Goal: Information Seeking & Learning: Find specific fact

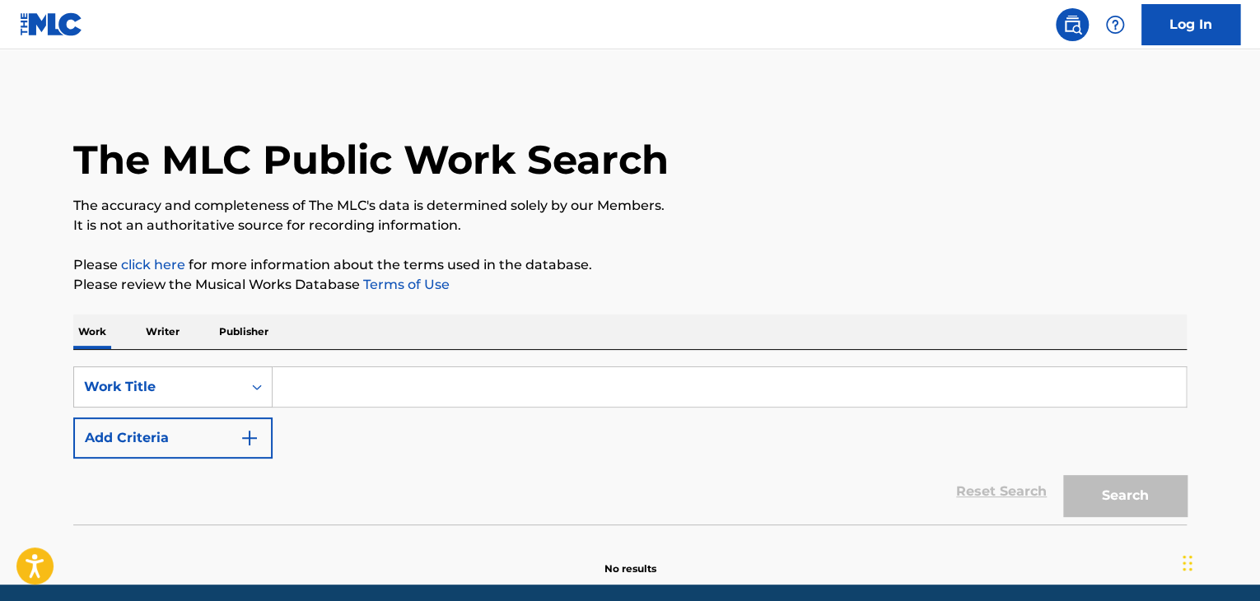
click at [381, 382] on input "Search Form" at bounding box center [729, 387] width 913 height 40
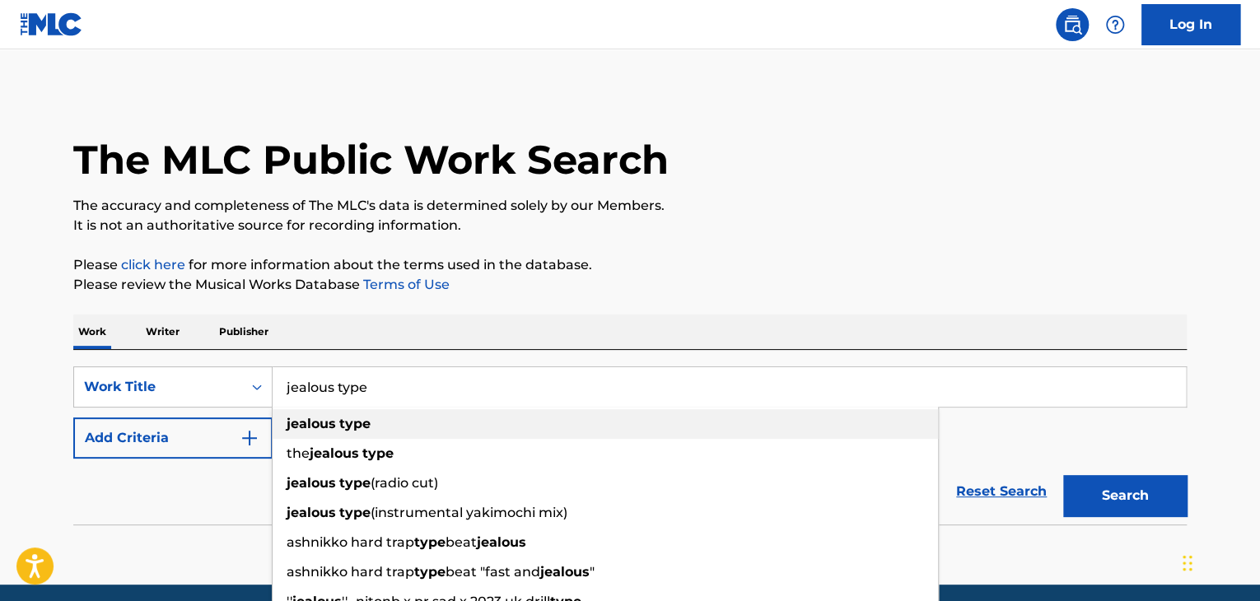
type input "jealous type"
click at [364, 422] on strong "type" at bounding box center [354, 424] width 31 height 16
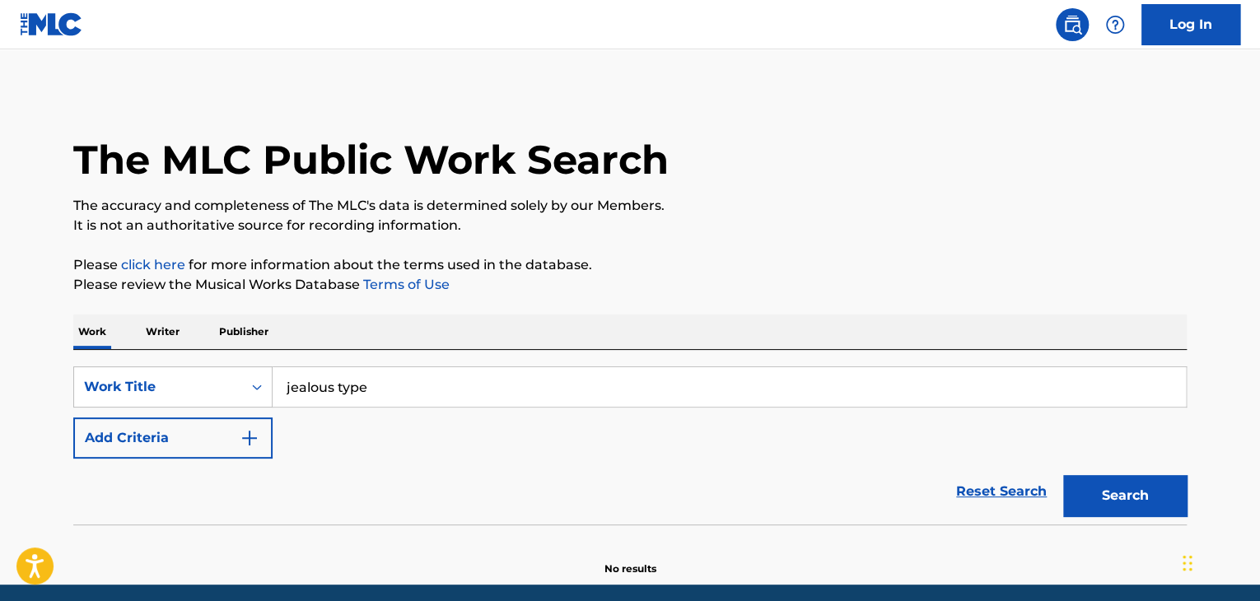
click at [263, 431] on button "Add Criteria" at bounding box center [172, 437] width 199 height 41
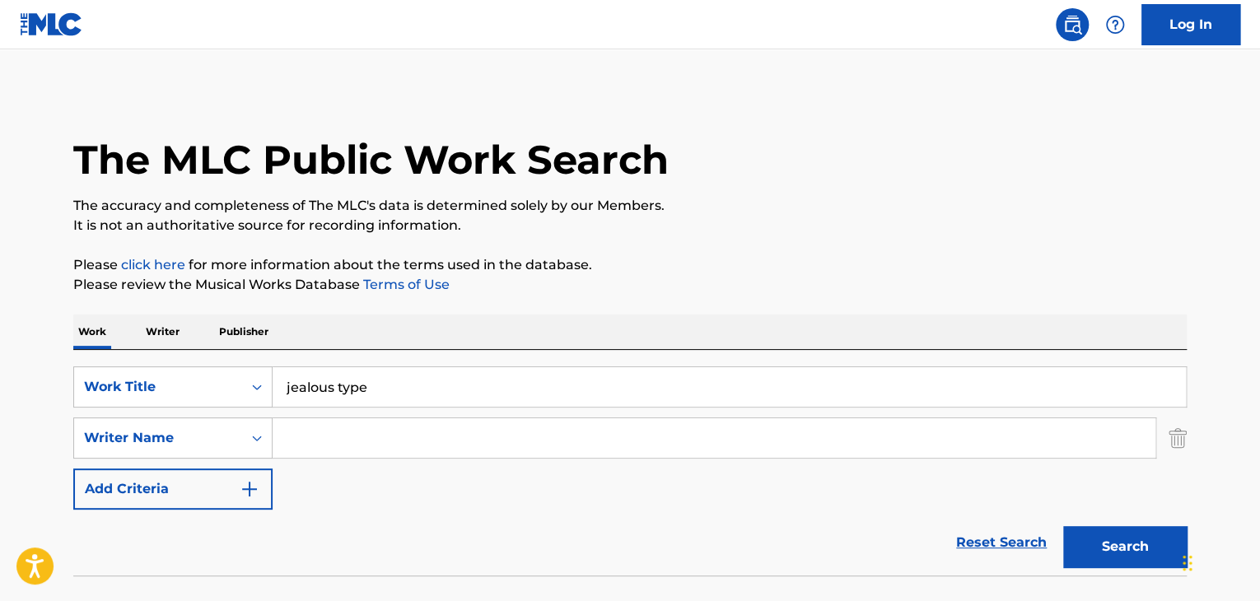
click at [350, 436] on input "Search Form" at bounding box center [714, 438] width 883 height 40
type input "a"
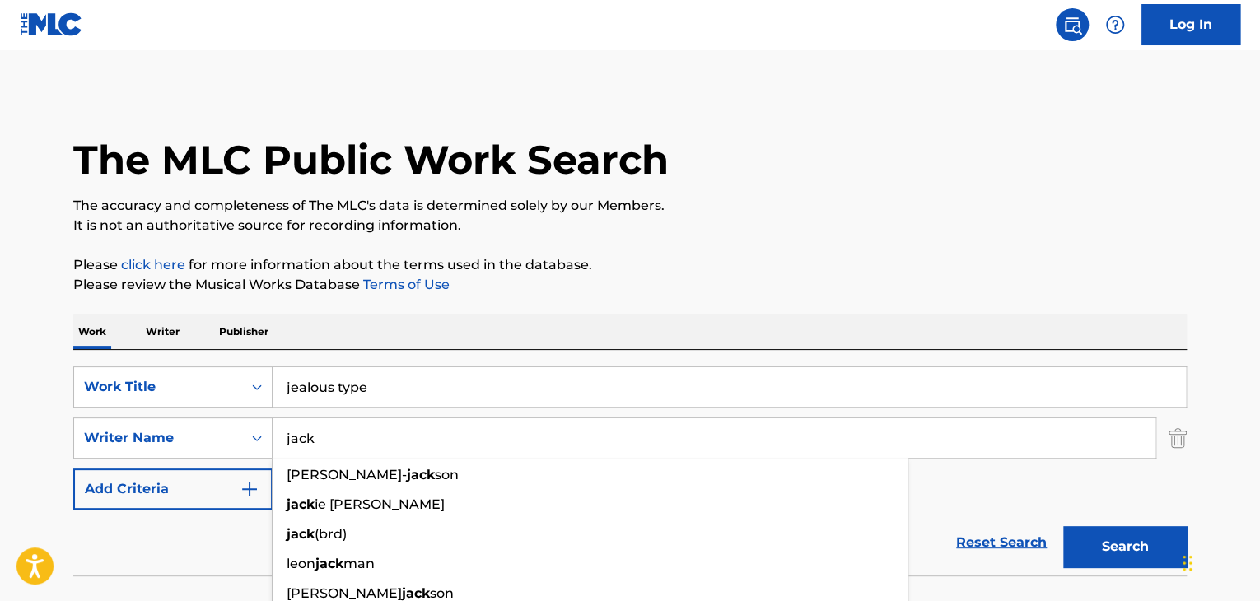
type input "jack"
click at [1063, 526] on button "Search" at bounding box center [1125, 546] width 124 height 41
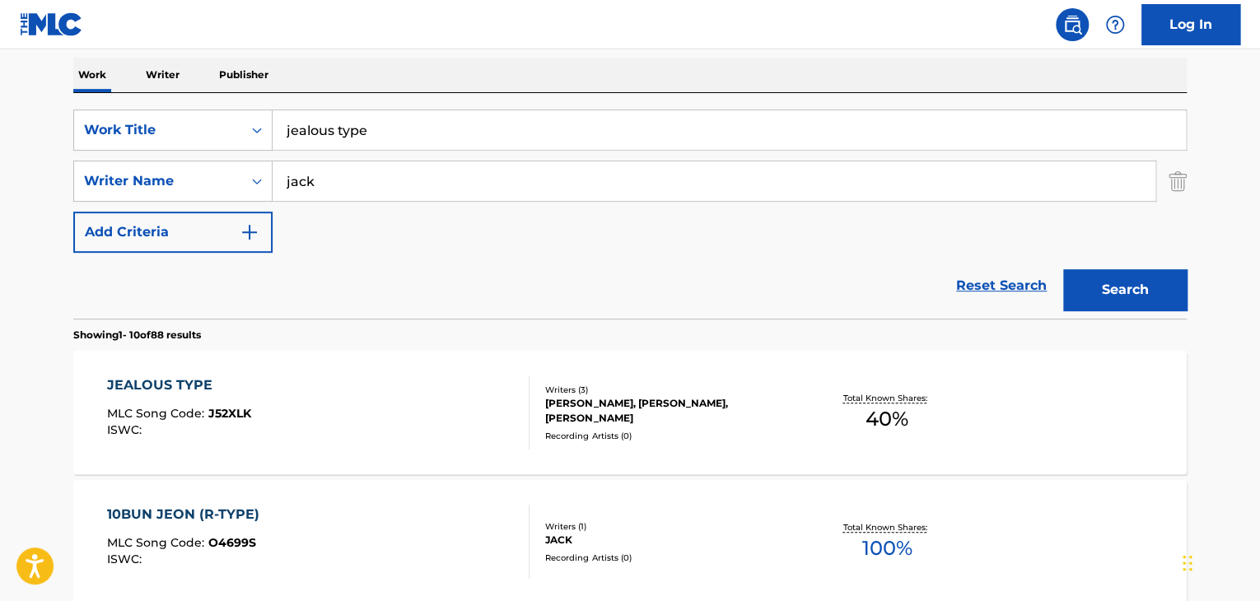
scroll to position [259, 0]
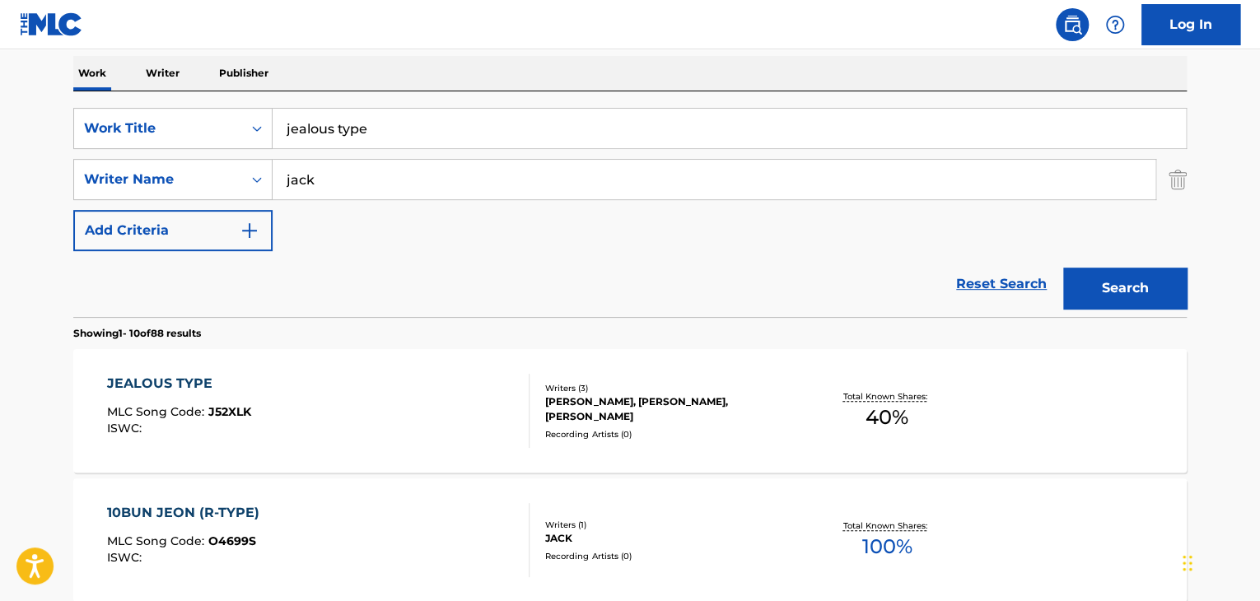
click at [349, 416] on div "JEALOUS TYPE MLC Song Code : J52XLK ISWC :" at bounding box center [318, 411] width 423 height 74
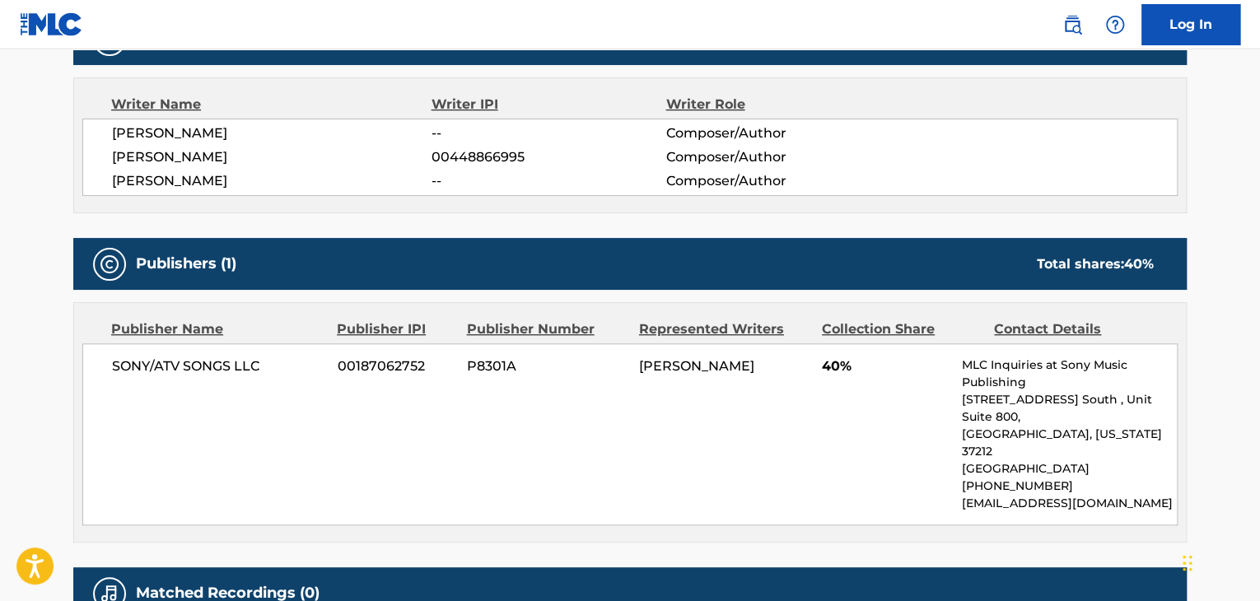
scroll to position [559, 0]
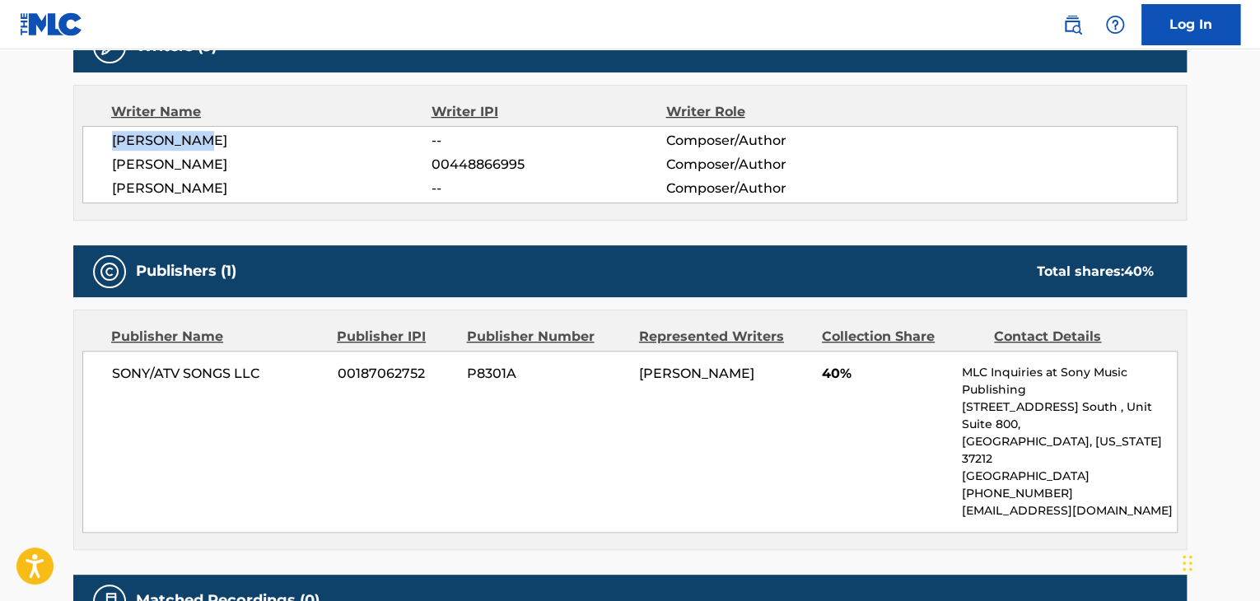
drag, startPoint x: 217, startPoint y: 146, endPoint x: 114, endPoint y: 142, distance: 103.8
click at [114, 142] on span "ARI STARACE" at bounding box center [271, 141] width 319 height 20
click at [644, 460] on div "SONY/ATV SONGS LLC 00187062752 P8301A ARI STARACE 40% MLC Inquiries at Sony Mus…" at bounding box center [629, 442] width 1095 height 182
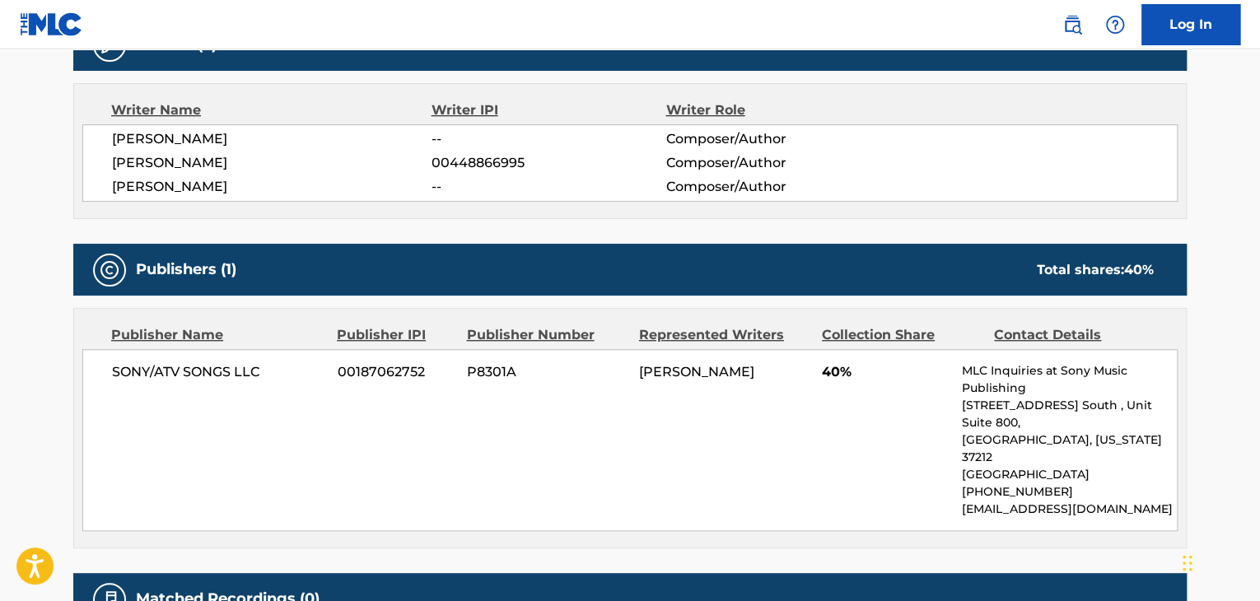
scroll to position [505, 0]
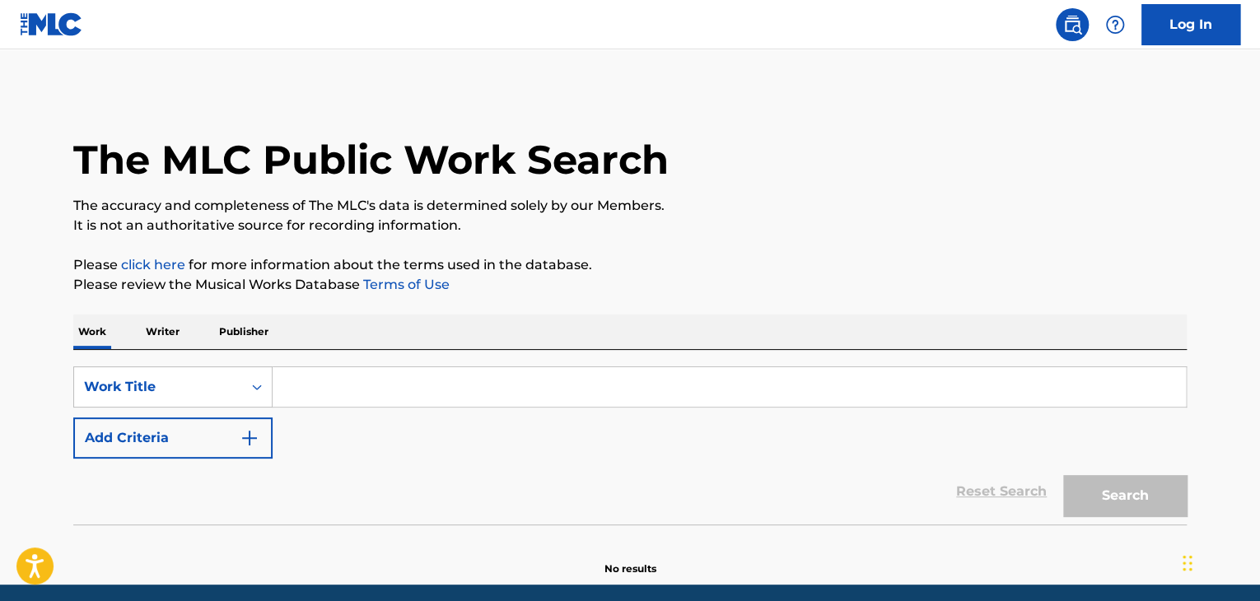
click at [407, 386] on input "Search Form" at bounding box center [729, 387] width 913 height 40
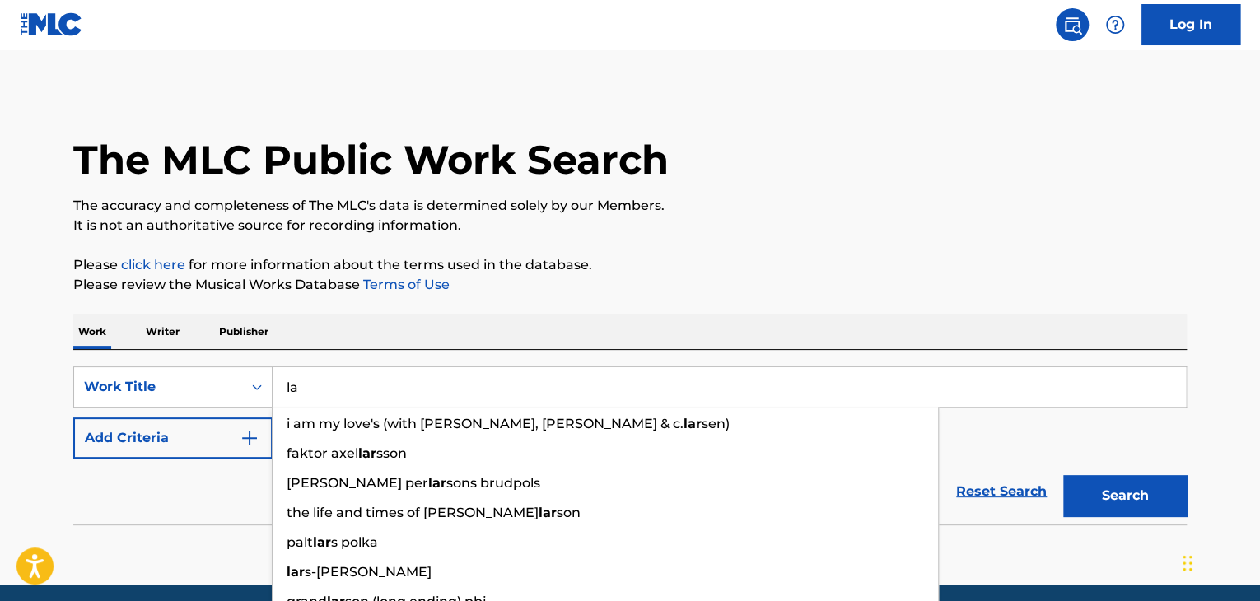
type input "l"
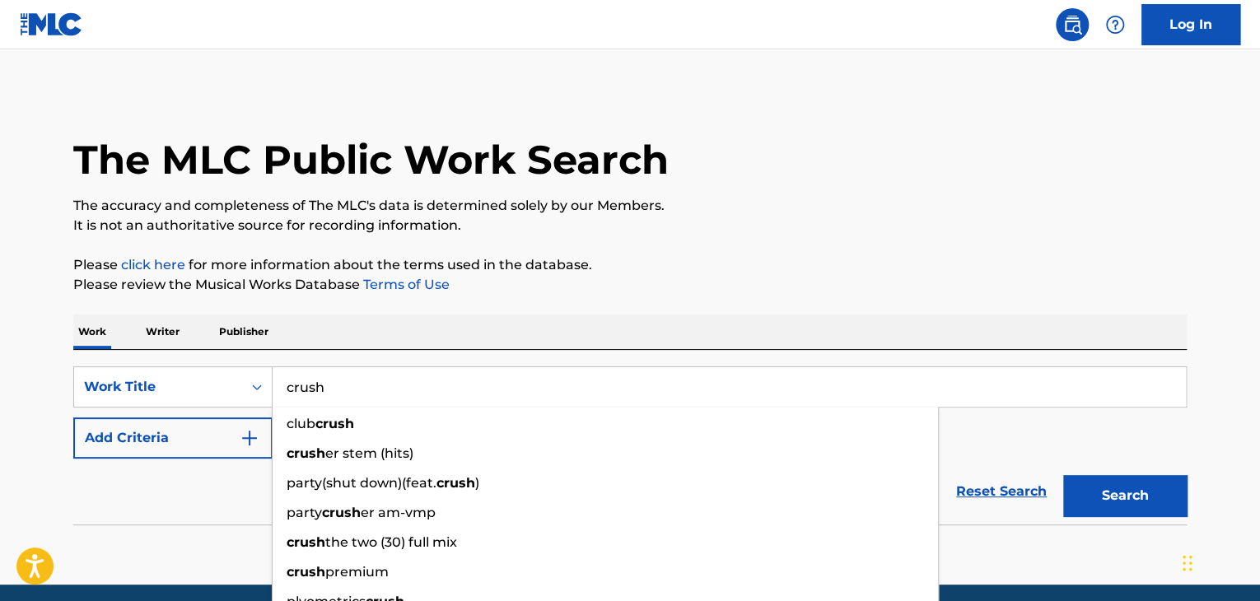
type input "crush"
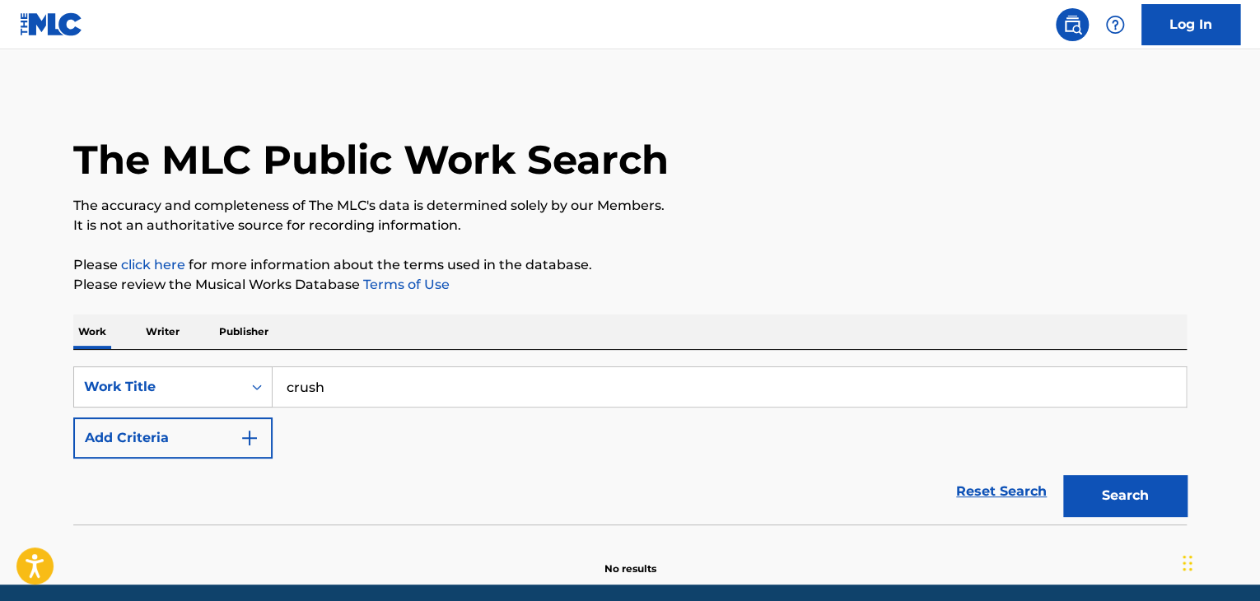
click at [229, 427] on button "Add Criteria" at bounding box center [172, 437] width 199 height 41
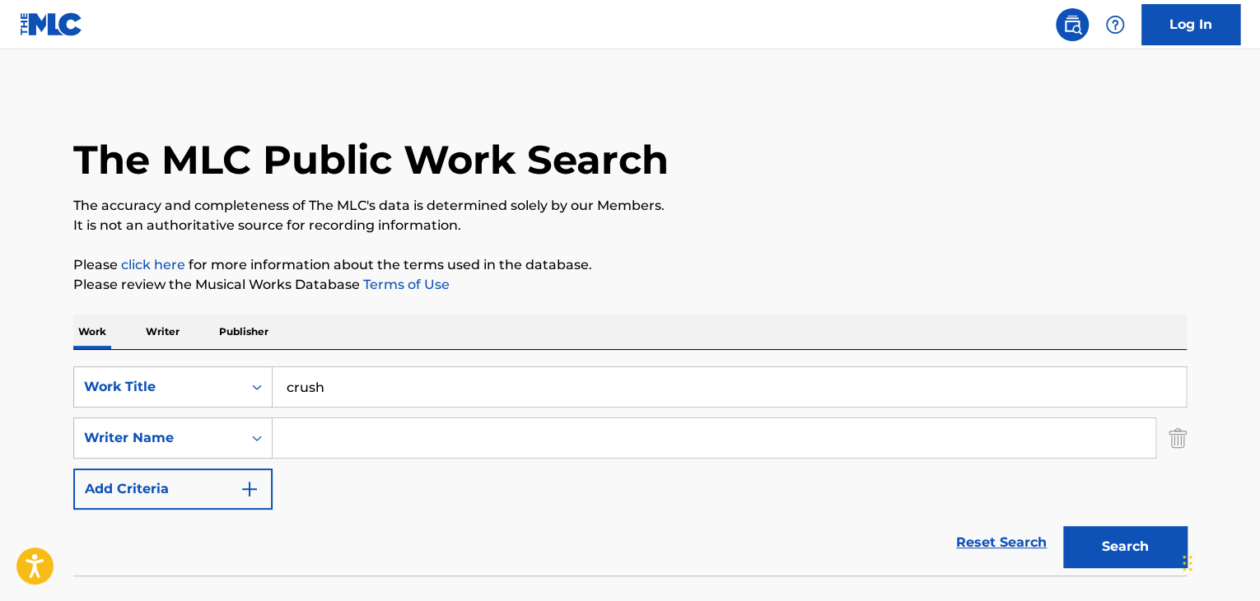
click at [339, 439] on input "Search Form" at bounding box center [714, 438] width 883 height 40
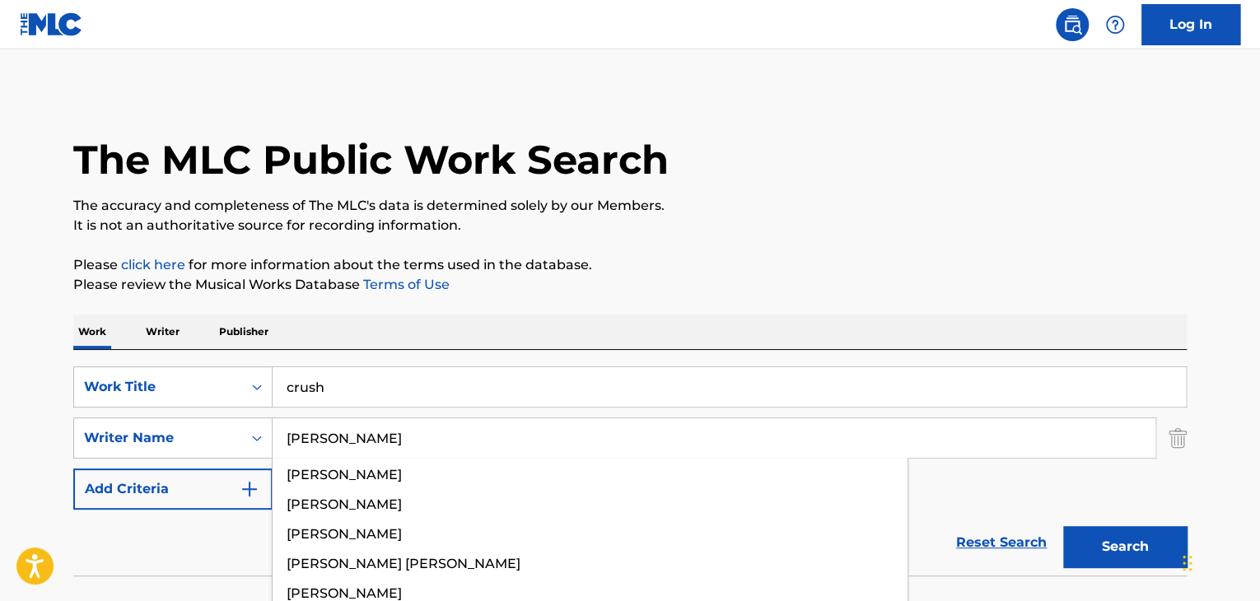
type input "larsson"
click at [1063, 526] on button "Search" at bounding box center [1125, 546] width 124 height 41
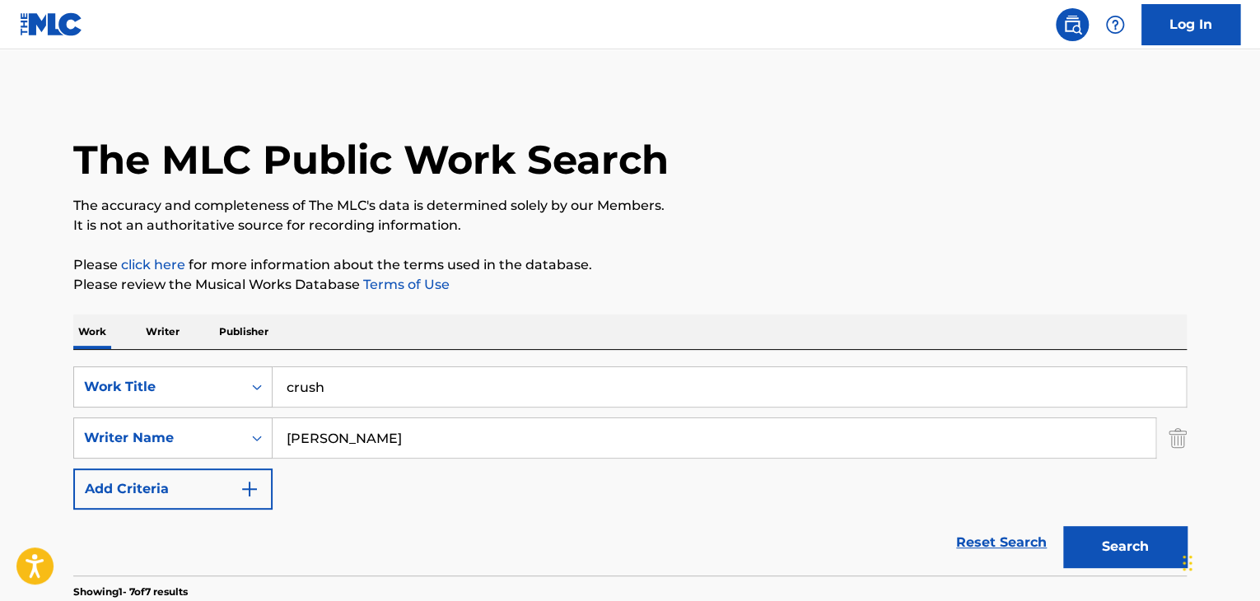
click at [695, 213] on p "The accuracy and completeness of The MLC's data is determined solely by our Mem…" at bounding box center [629, 206] width 1113 height 20
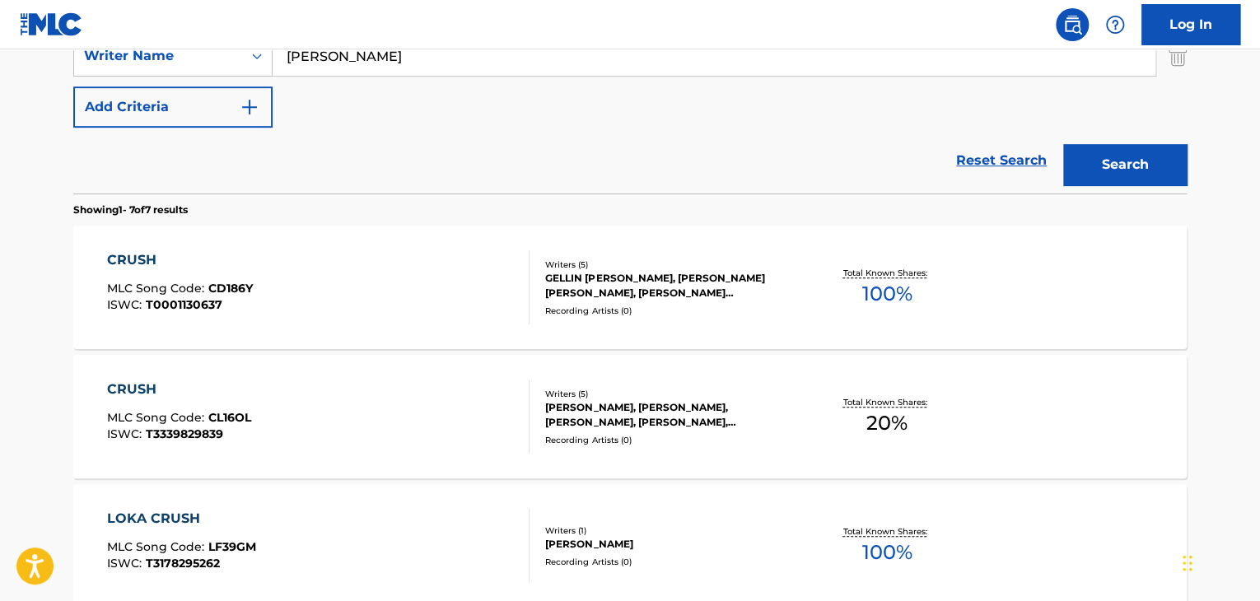
scroll to position [441, 0]
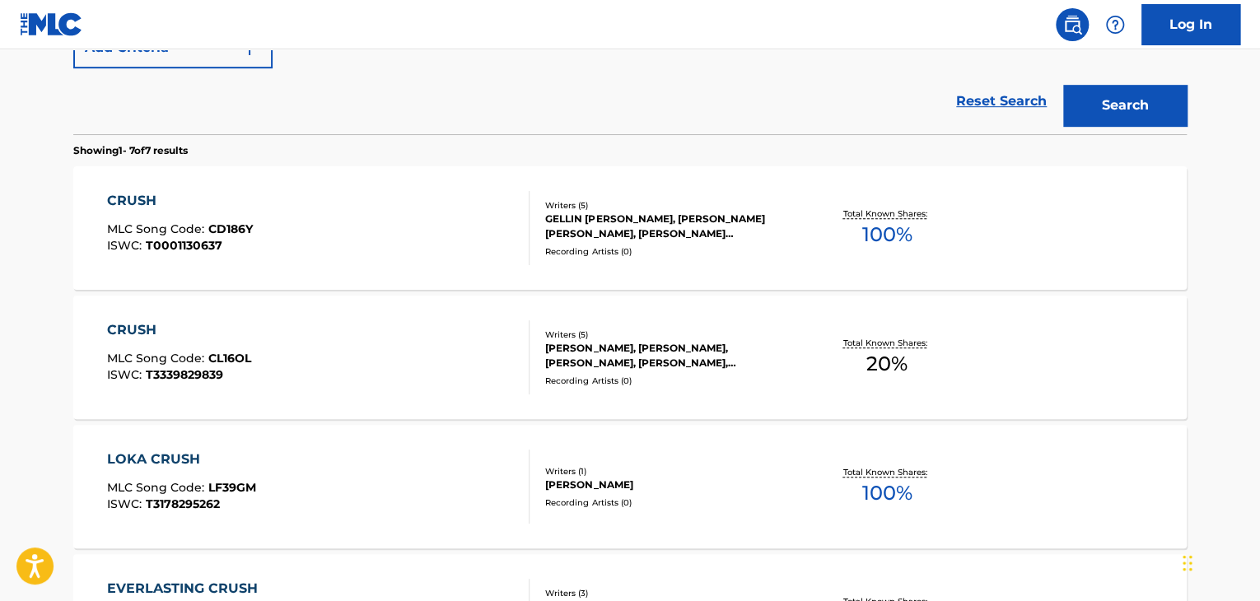
click at [128, 202] on div "CRUSH" at bounding box center [180, 201] width 146 height 20
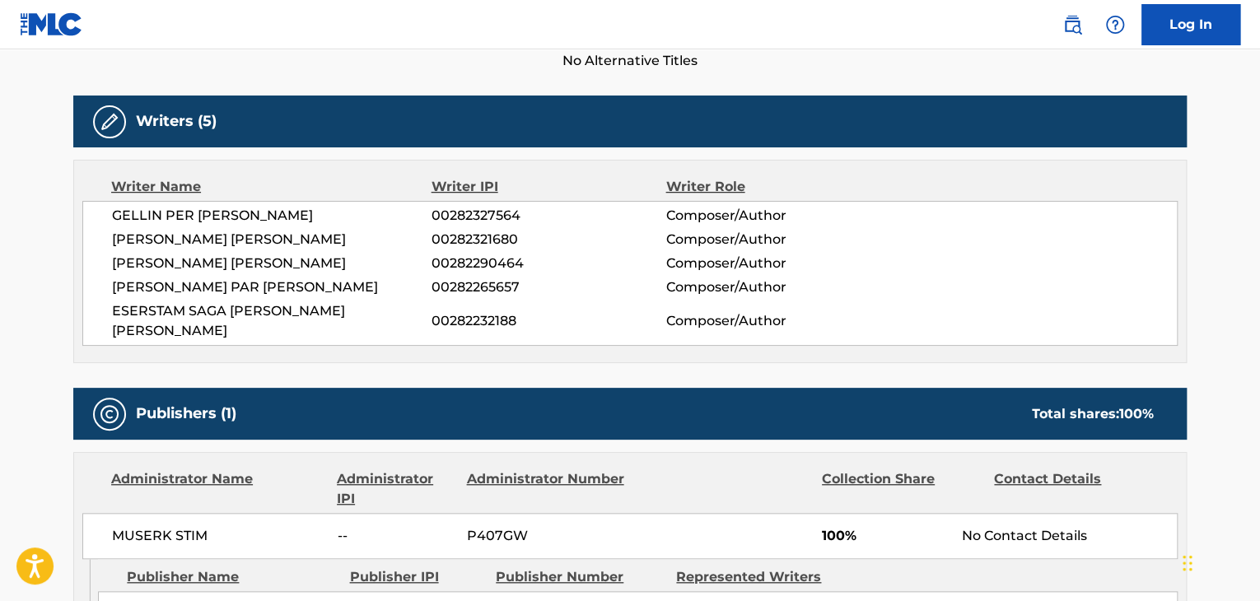
scroll to position [491, 0]
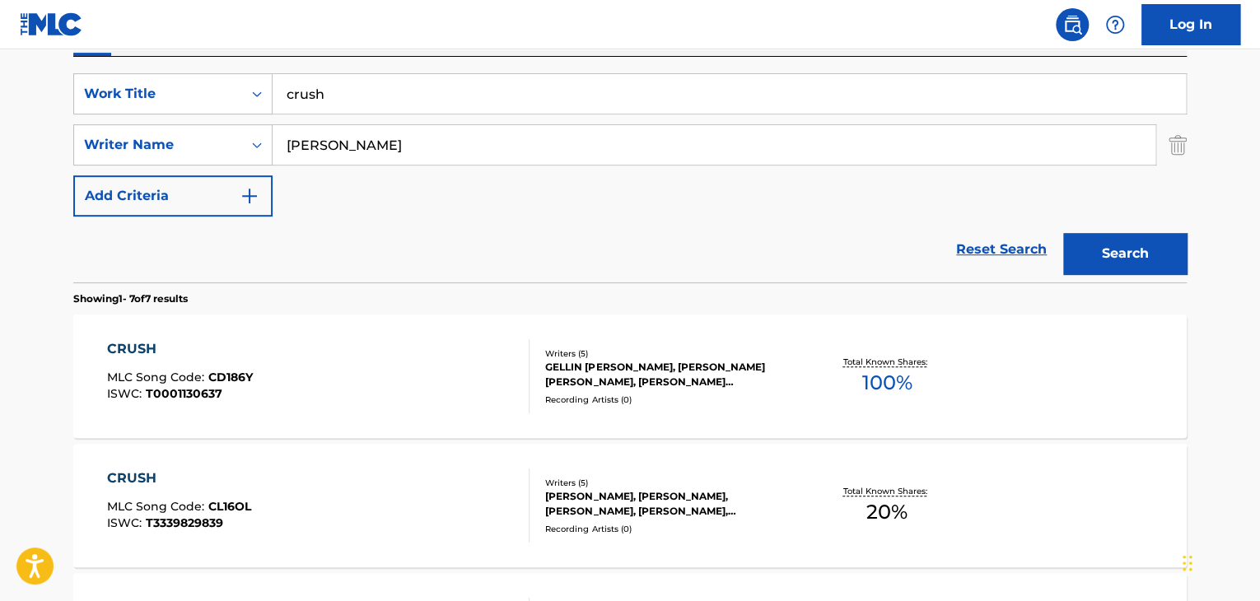
scroll to position [270, 0]
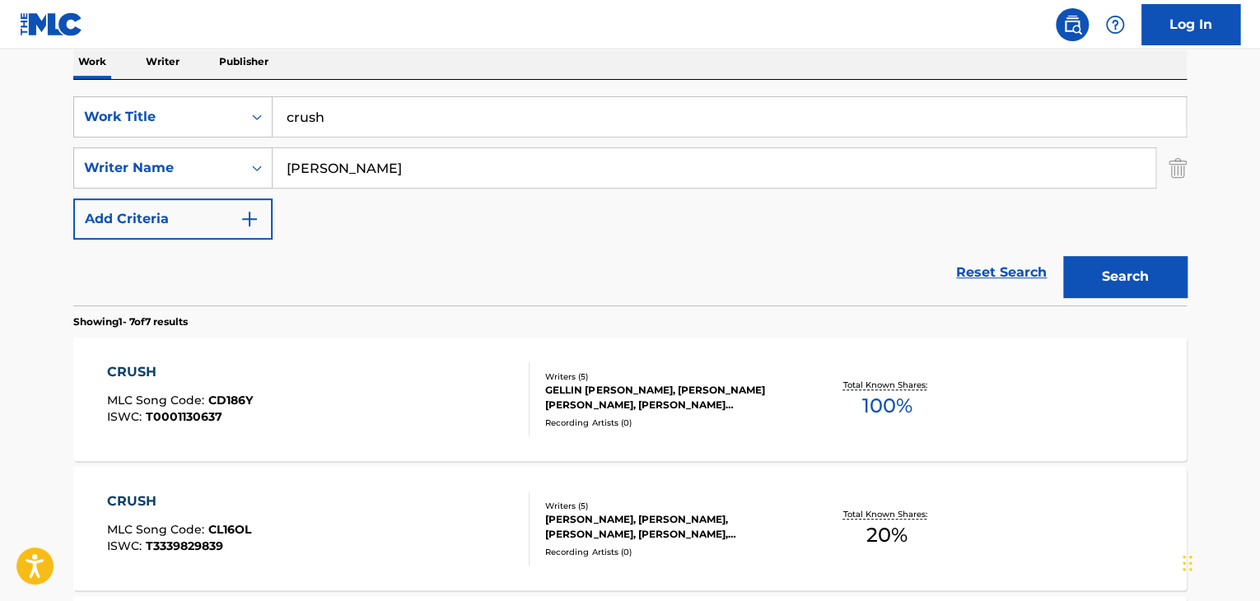
drag, startPoint x: 405, startPoint y: 173, endPoint x: 284, endPoint y: 164, distance: 121.4
click at [284, 164] on input "larsson" at bounding box center [714, 168] width 883 height 40
type input "gao"
click at [1063, 256] on button "Search" at bounding box center [1125, 276] width 124 height 41
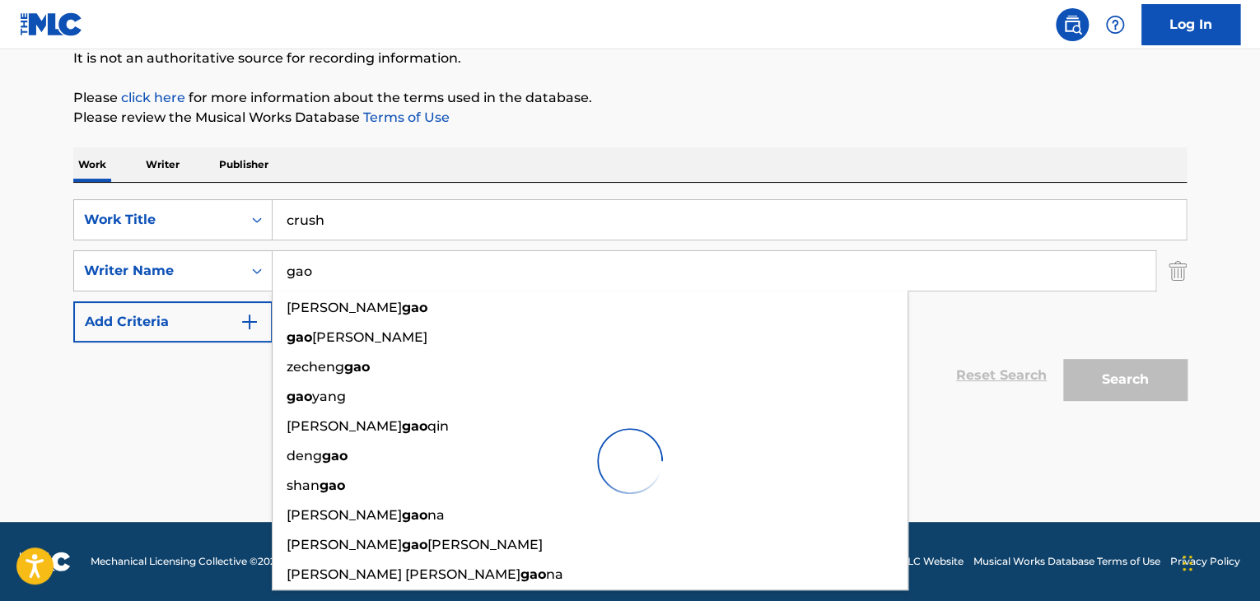
scroll to position [167, 0]
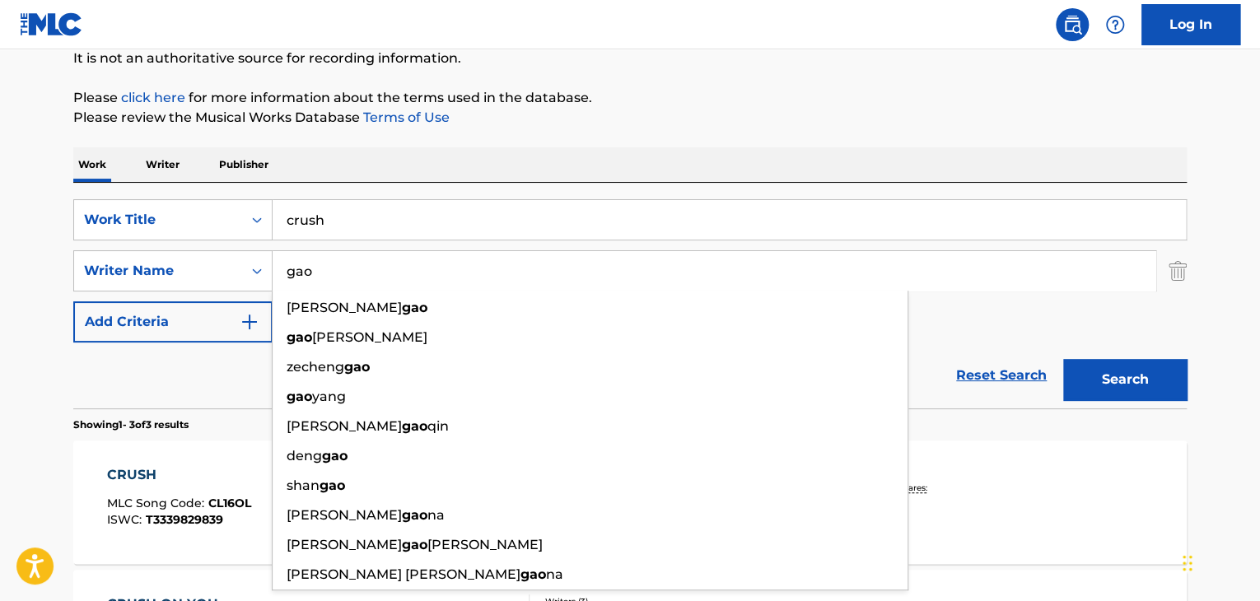
click at [459, 141] on div "The MLC Public Work Search The accuracy and completeness of The MLC's data is d…" at bounding box center [630, 411] width 1153 height 977
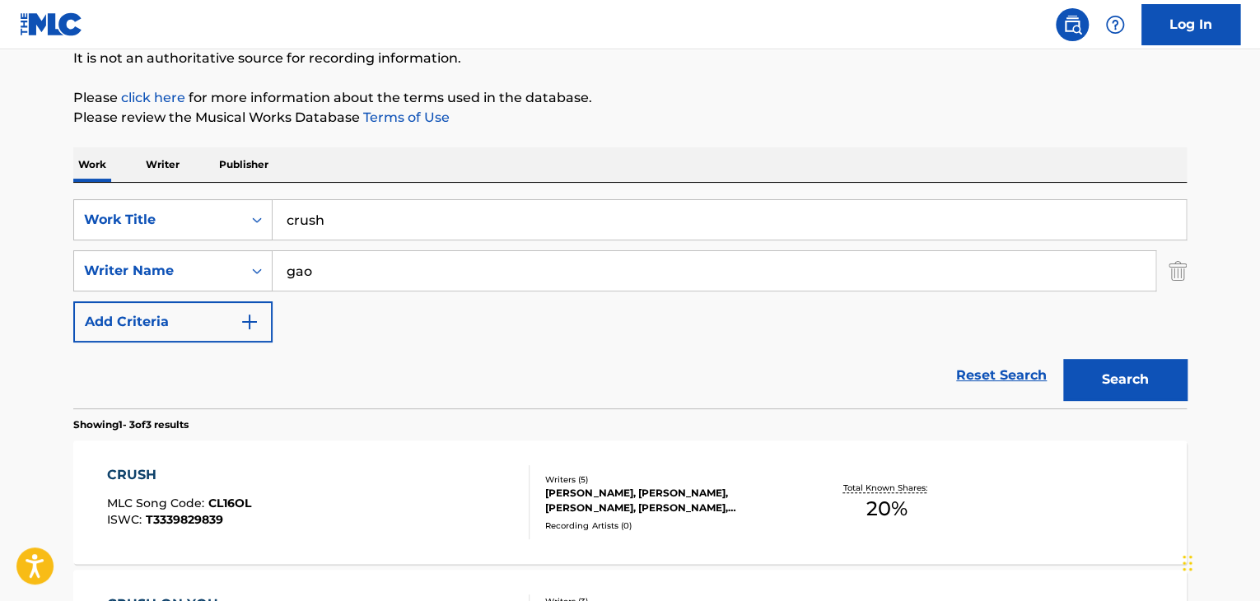
scroll to position [256, 0]
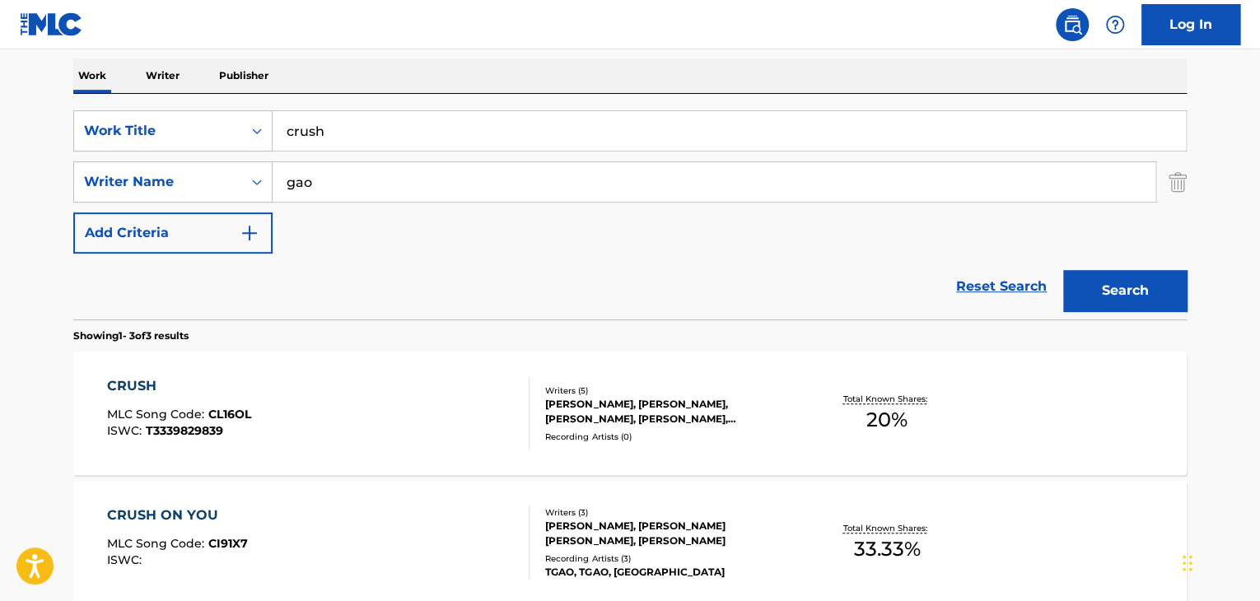
click at [307, 413] on div "CRUSH MLC Song Code : CL16OL ISWC : T3339829839" at bounding box center [318, 413] width 423 height 74
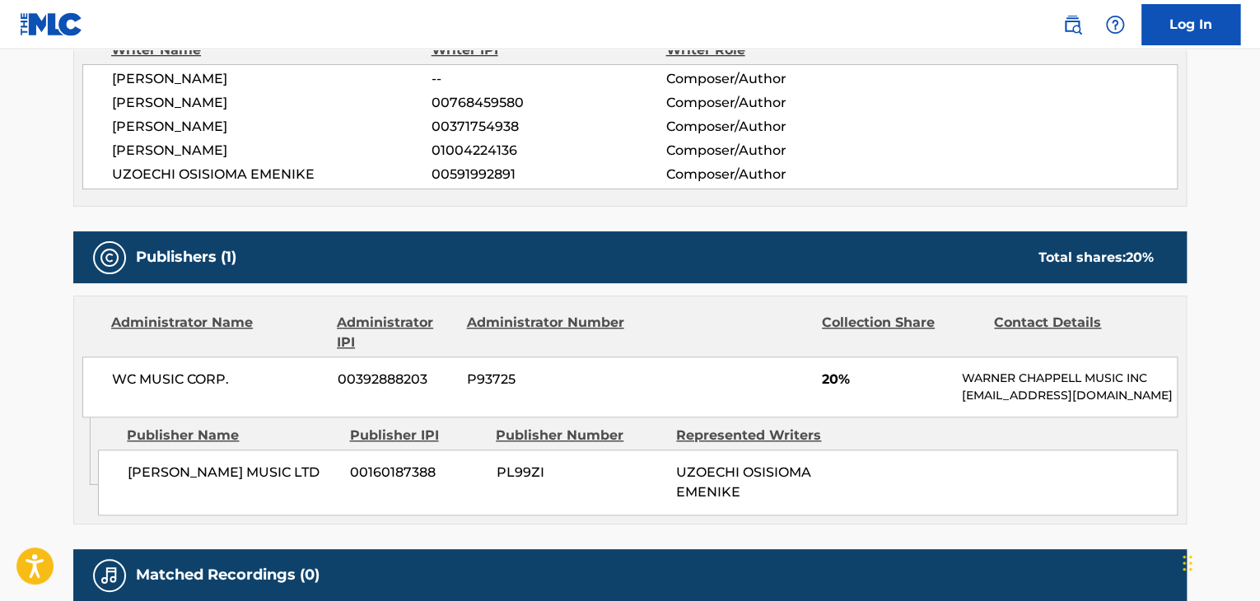
scroll to position [570, 0]
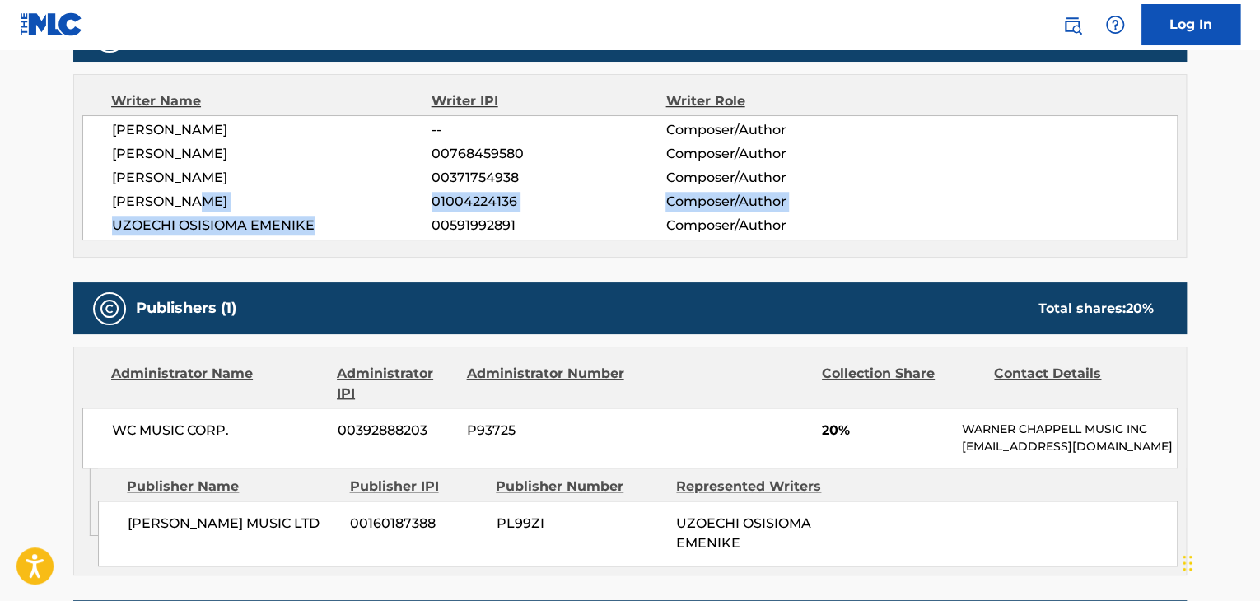
drag, startPoint x: 355, startPoint y: 212, endPoint x: 335, endPoint y: 232, distance: 28.5
click at [335, 232] on div "MARGO WILDMAN -- Composer/Author ZARA MARIA LARSSON 00768459580 Composer/Author…" at bounding box center [629, 177] width 1095 height 125
click at [335, 232] on span "UZOECHI OSISIOMA EMENIKE" at bounding box center [271, 226] width 319 height 20
drag, startPoint x: 317, startPoint y: 225, endPoint x: 110, endPoint y: 231, distance: 206.8
click at [110, 231] on div "MARGO WILDMAN -- Composer/Author ZARA MARIA LARSSON 00768459580 Composer/Author…" at bounding box center [629, 177] width 1095 height 125
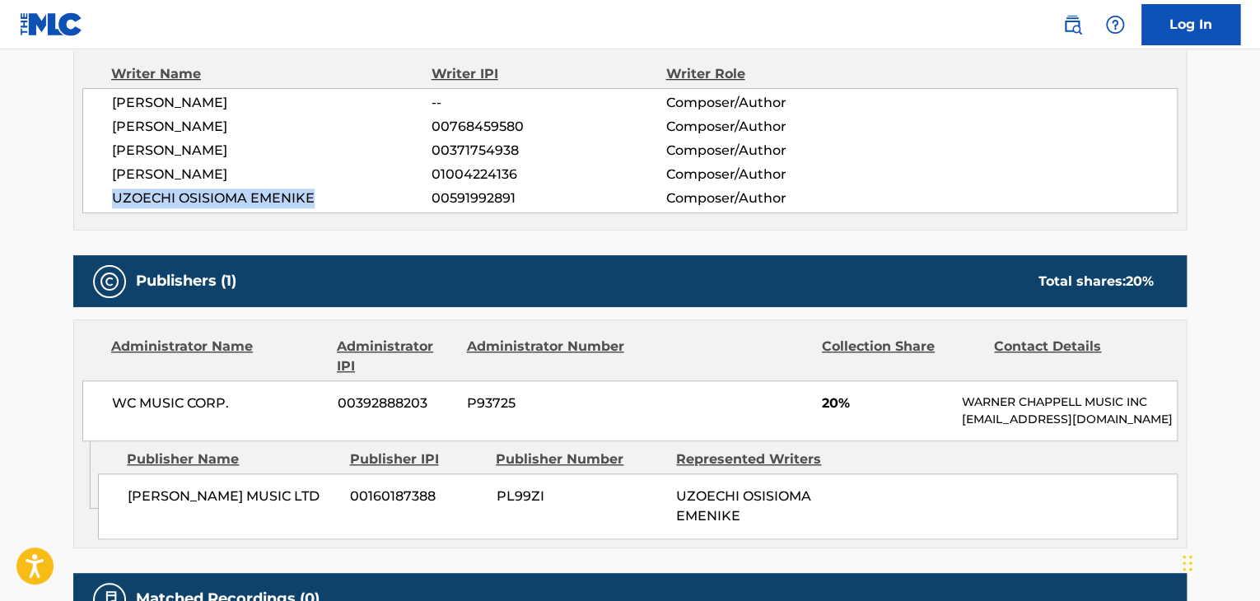
scroll to position [595, 0]
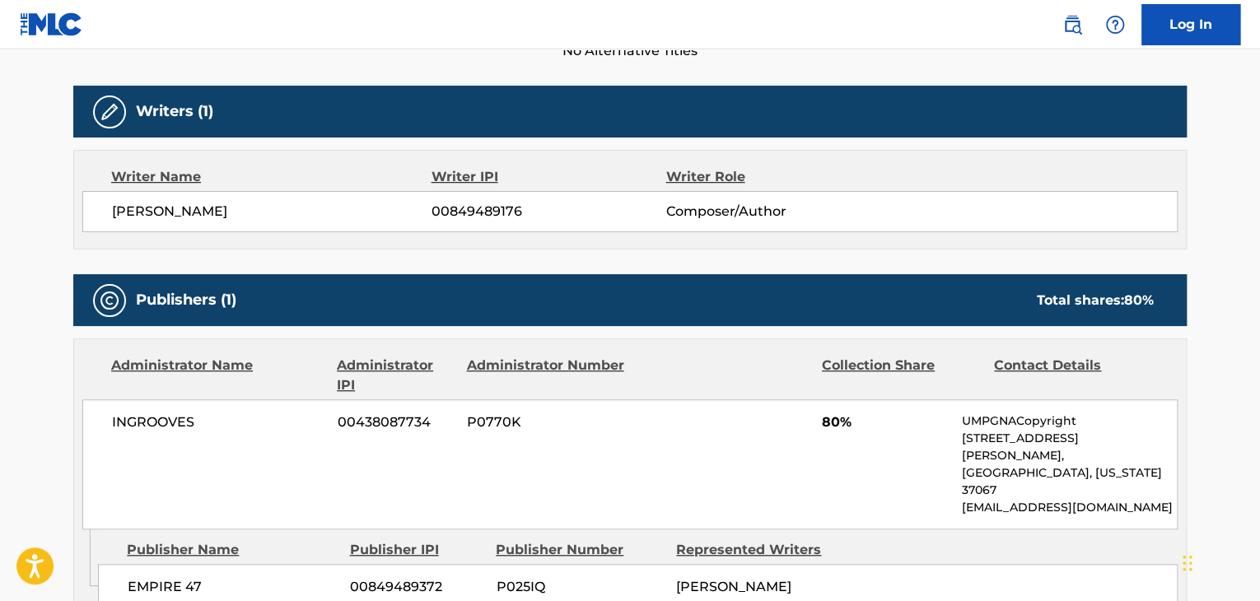
scroll to position [493, 0]
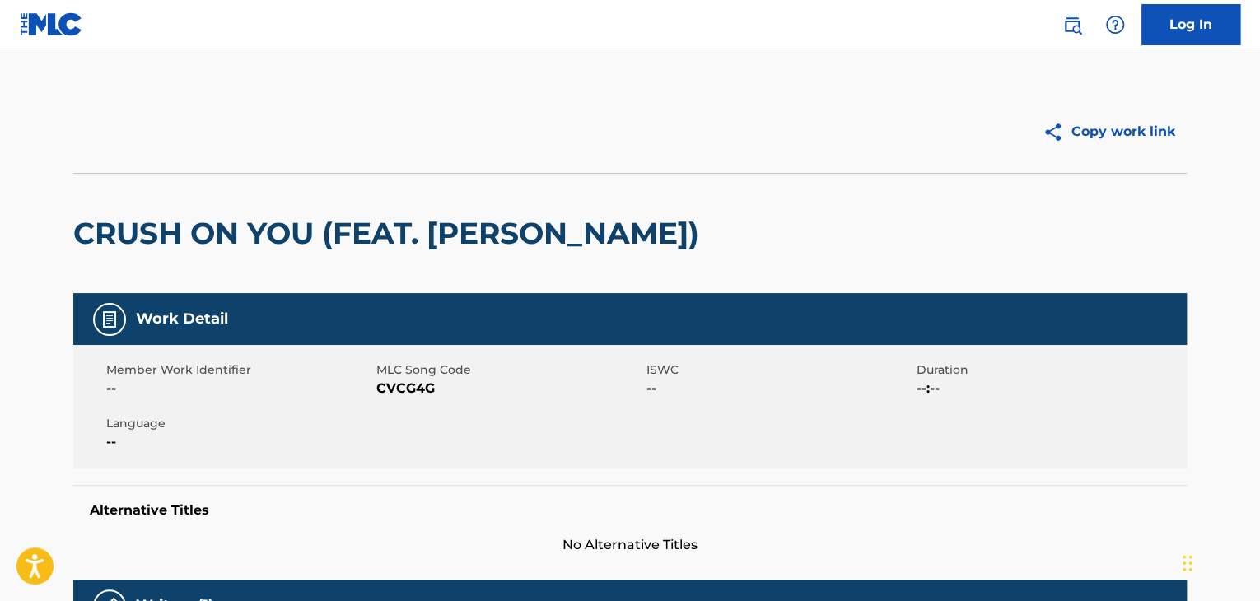
click at [58, 27] on img at bounding box center [51, 24] width 63 height 24
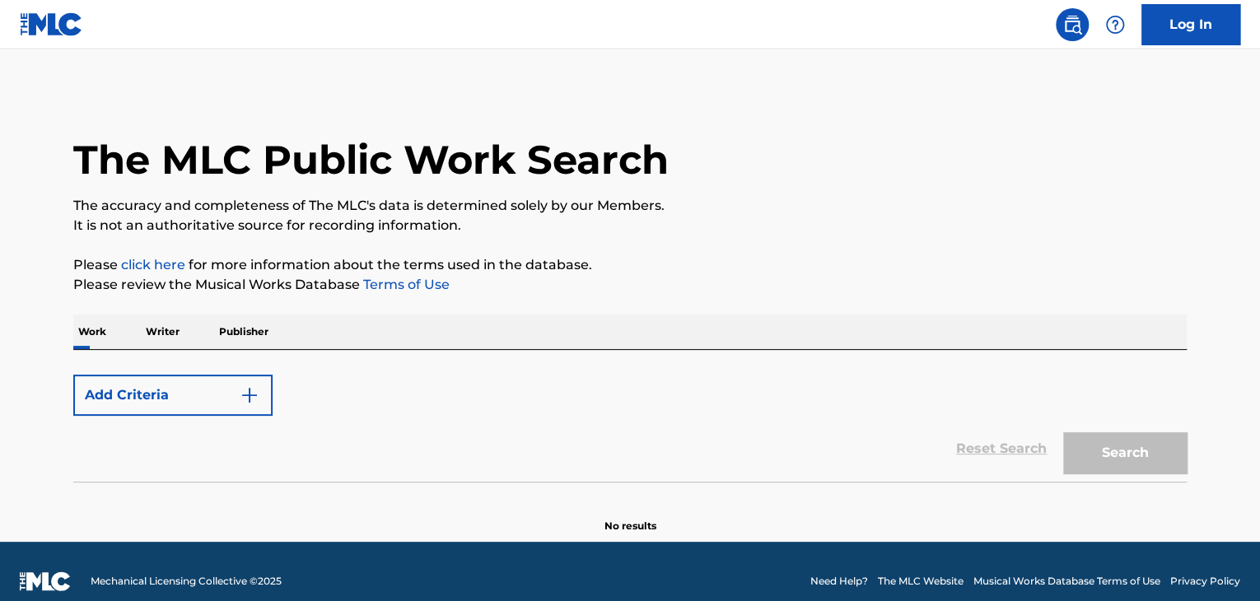
click at [1088, 431] on form "Add Criteria Reset Search Search" at bounding box center [629, 423] width 1113 height 115
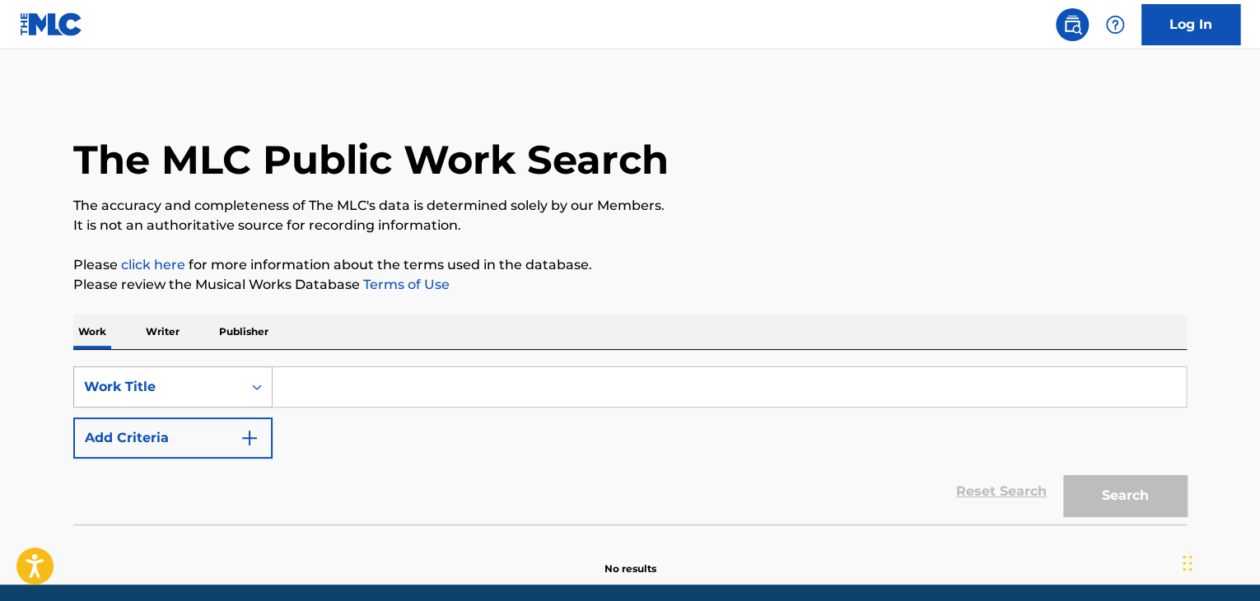
click at [193, 385] on div "Work Title" at bounding box center [172, 386] width 199 height 41
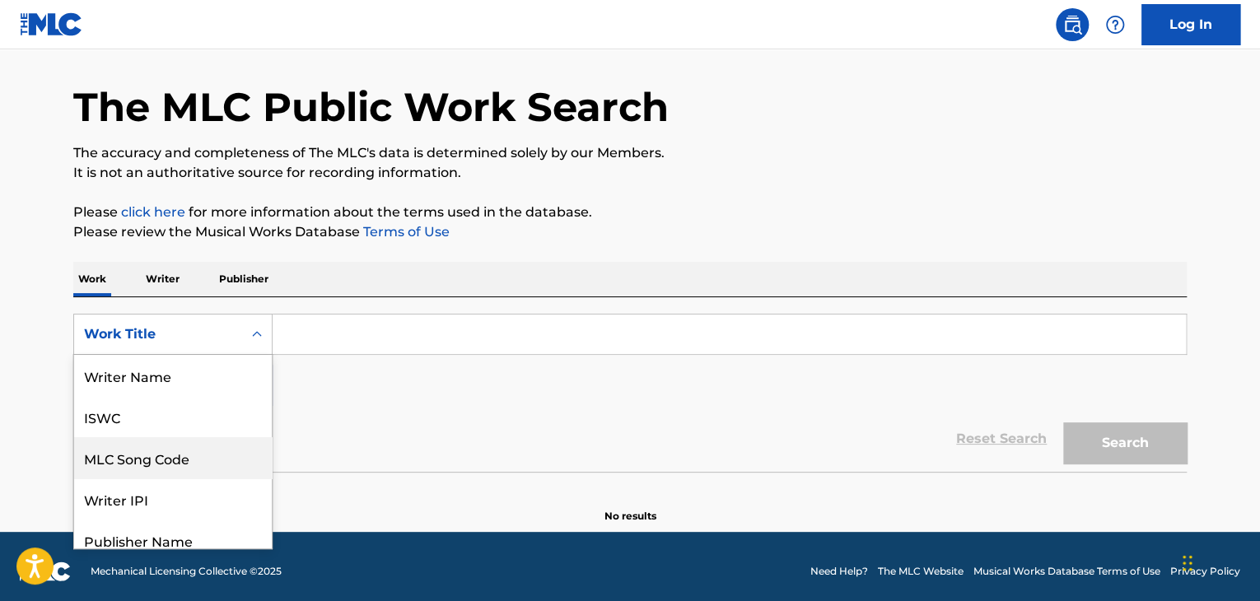
scroll to position [54, 0]
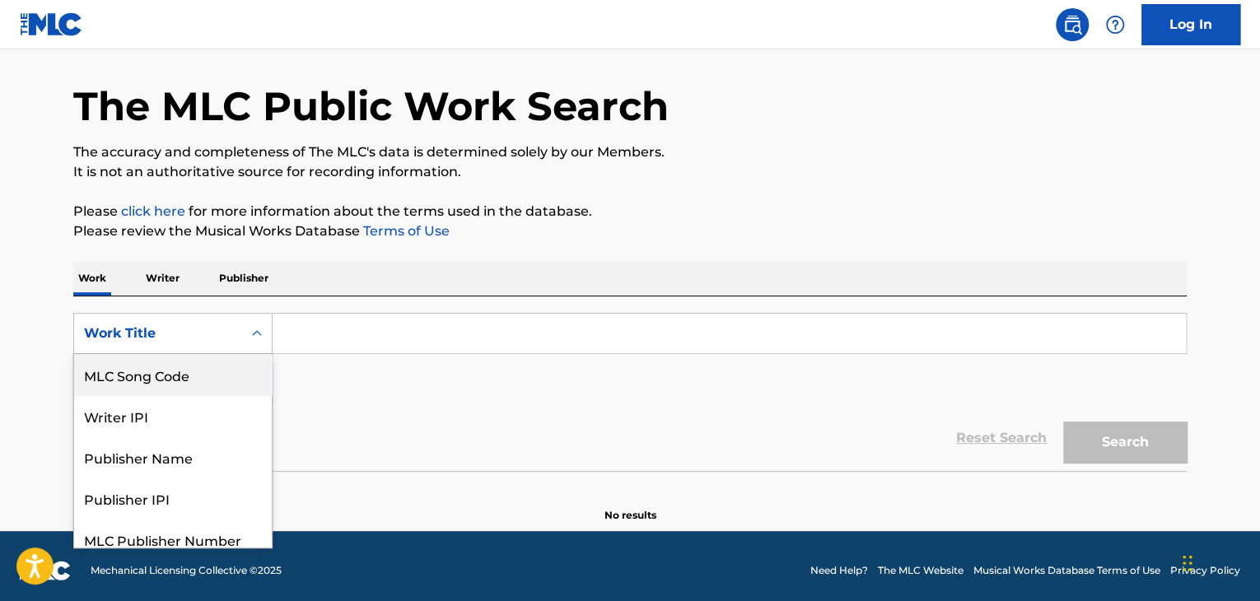
click at [355, 357] on div "SearchWithCriteria5a7d3731-cb95-4beb-bc9d-8ee4748cbe7c 8 results available. Use…" at bounding box center [629, 359] width 1113 height 92
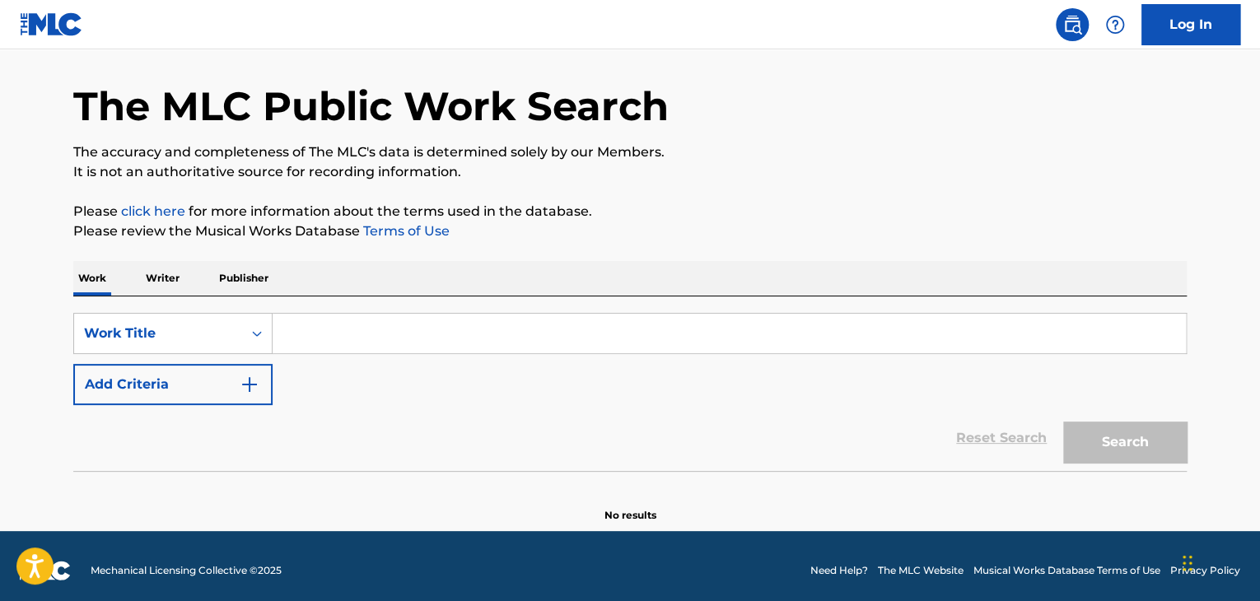
click at [346, 340] on input "Search Form" at bounding box center [729, 334] width 913 height 40
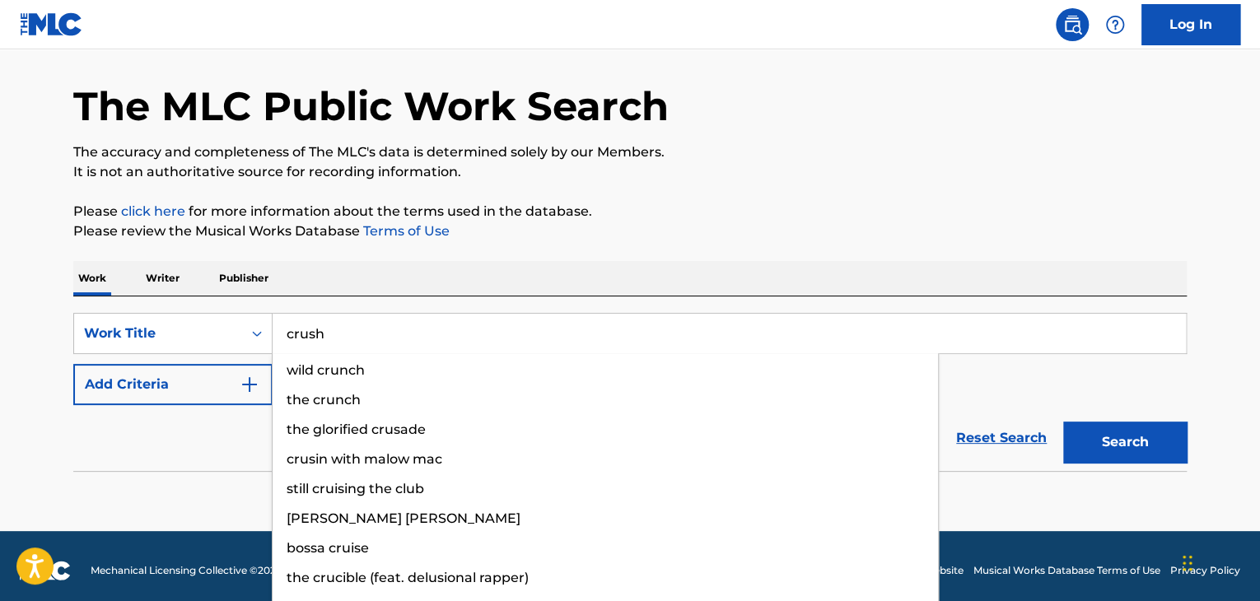
type input "crush"
click at [1063, 422] on button "Search" at bounding box center [1125, 442] width 124 height 41
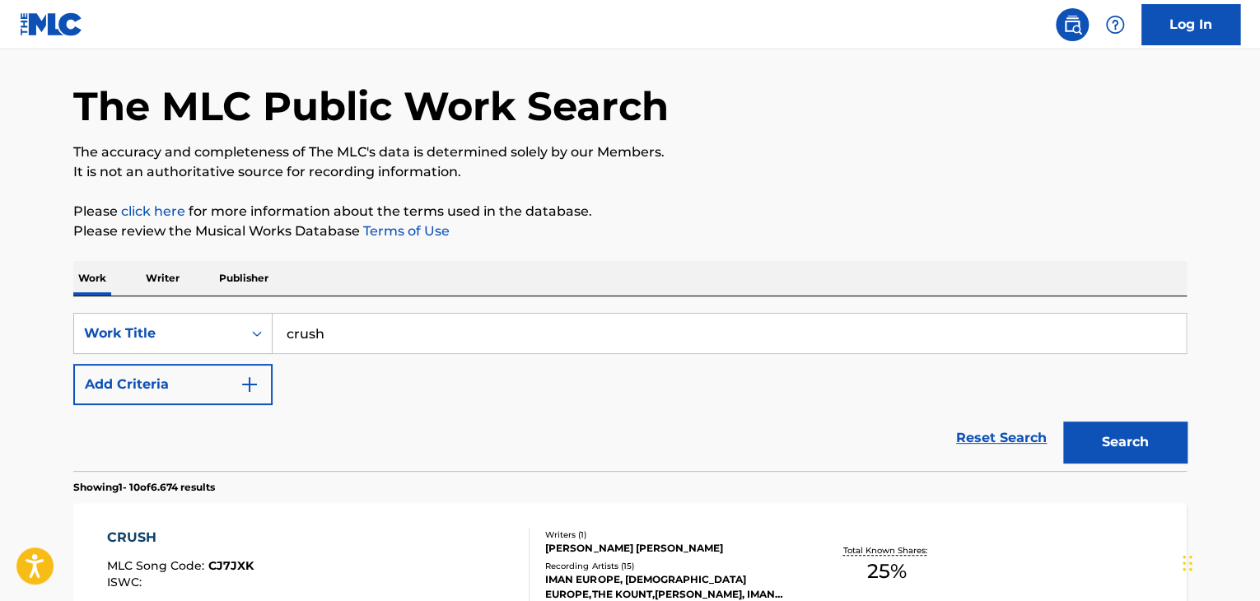
click at [193, 388] on button "Add Criteria" at bounding box center [172, 384] width 199 height 41
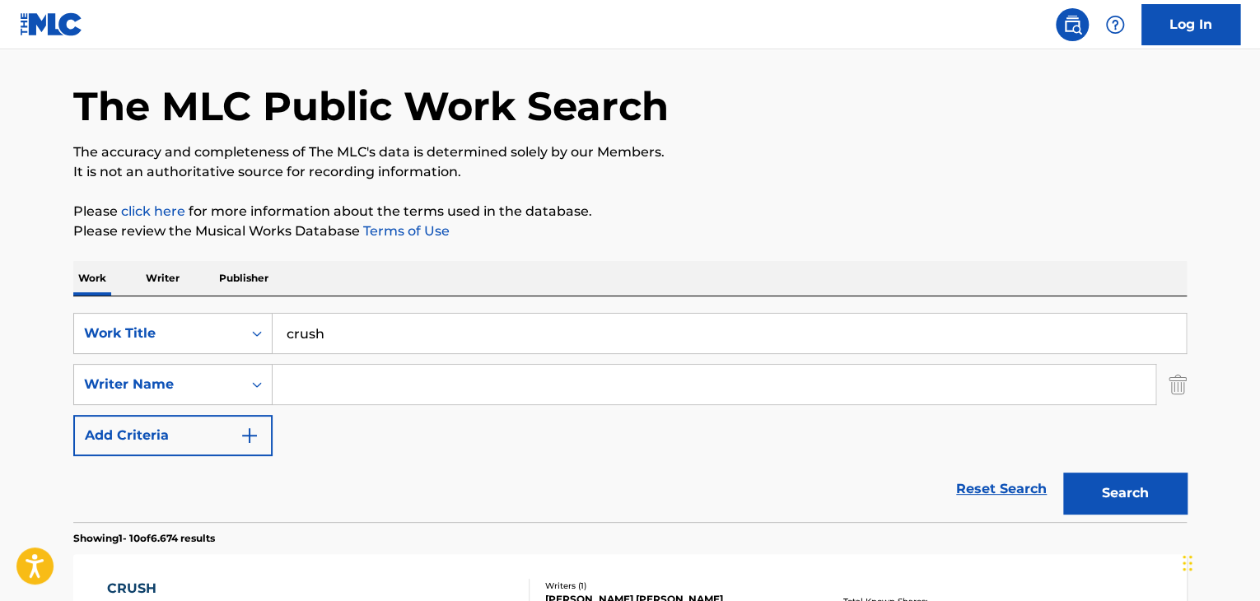
click at [322, 371] on input "Search Form" at bounding box center [714, 385] width 883 height 40
click at [1063, 473] on button "Search" at bounding box center [1125, 493] width 124 height 41
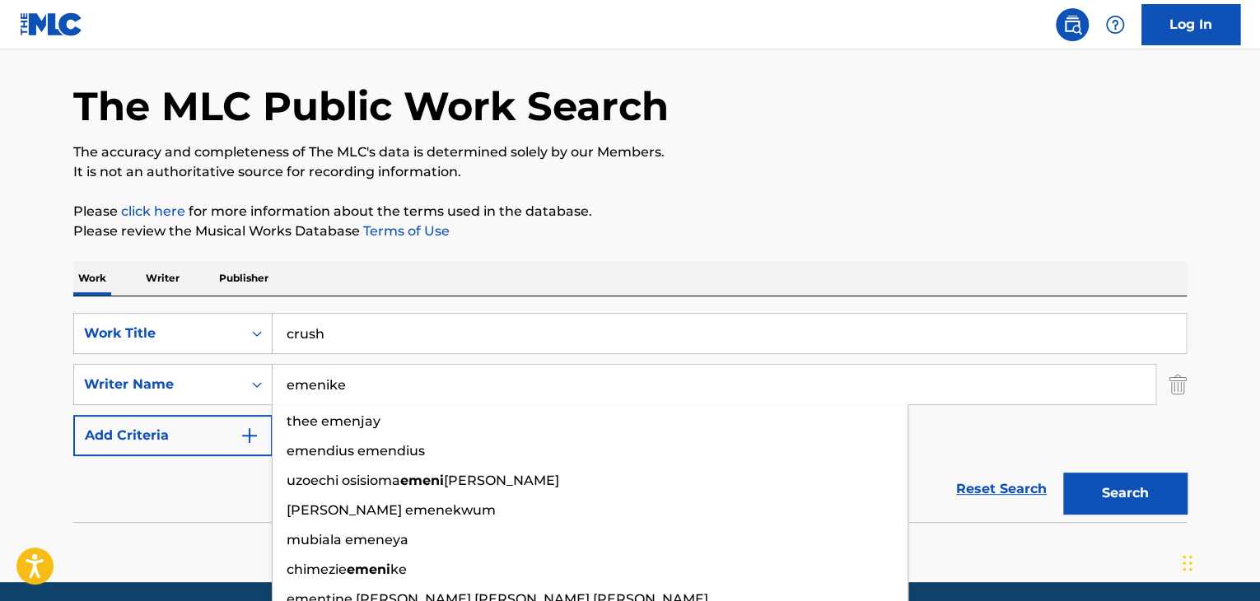
type input "emenike"
click at [1063, 473] on button "Search" at bounding box center [1125, 493] width 124 height 41
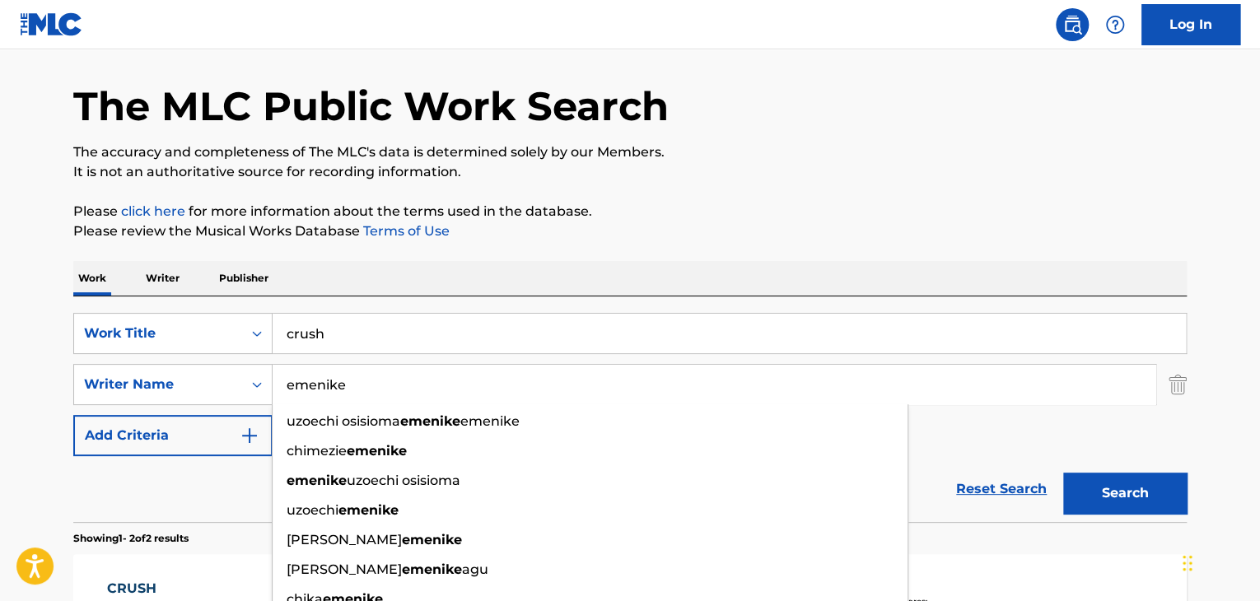
click at [497, 274] on div "Work Writer Publisher" at bounding box center [629, 278] width 1113 height 35
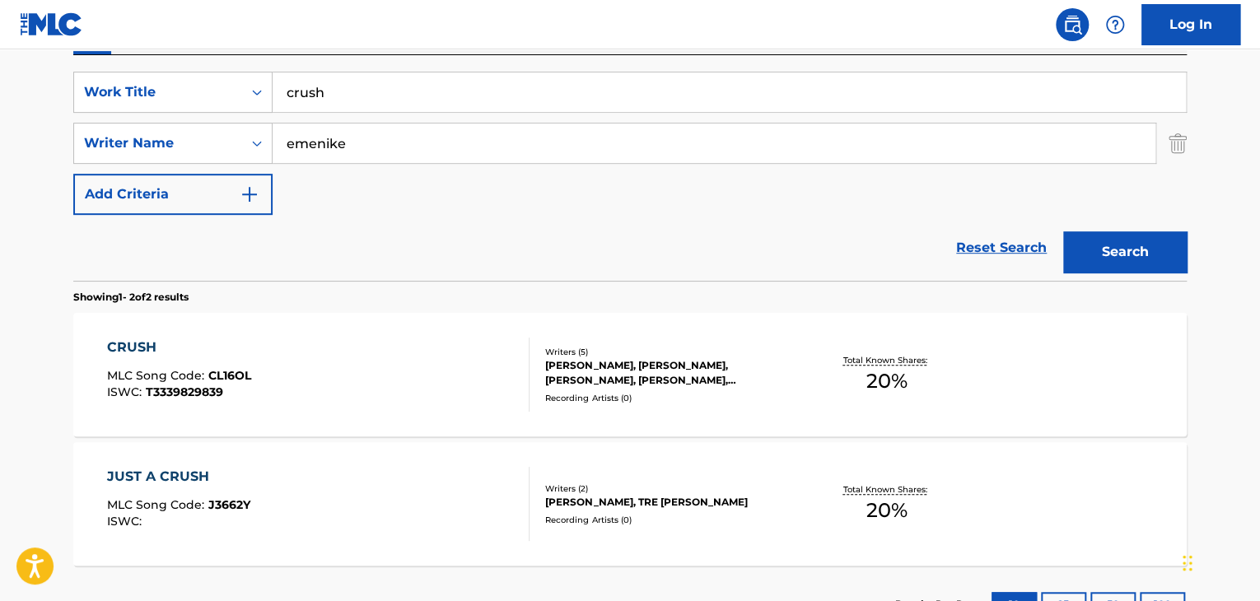
scroll to position [305, 0]
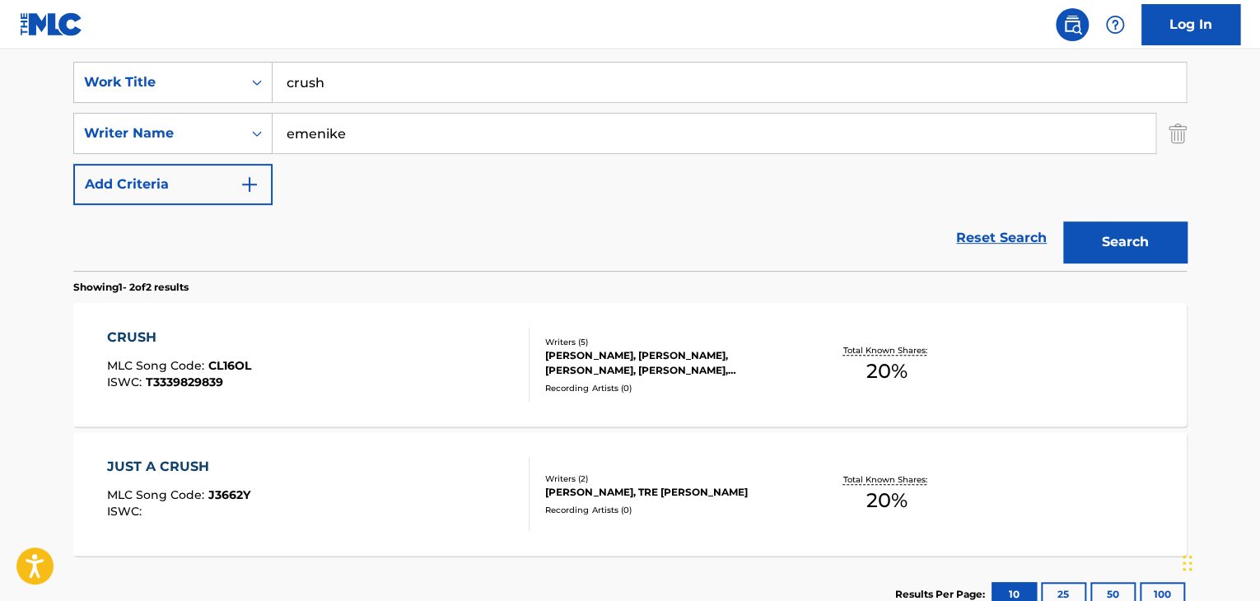
click at [249, 343] on div "CRUSH MLC Song Code : CL16OL ISWC : T3339829839" at bounding box center [318, 365] width 423 height 74
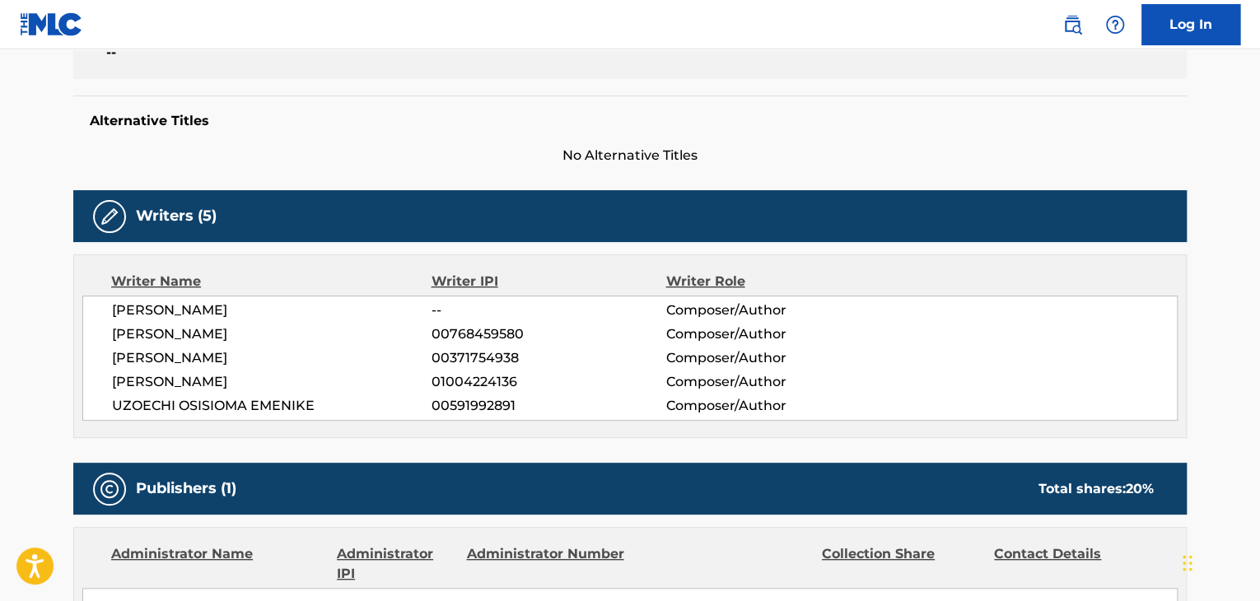
scroll to position [608, 0]
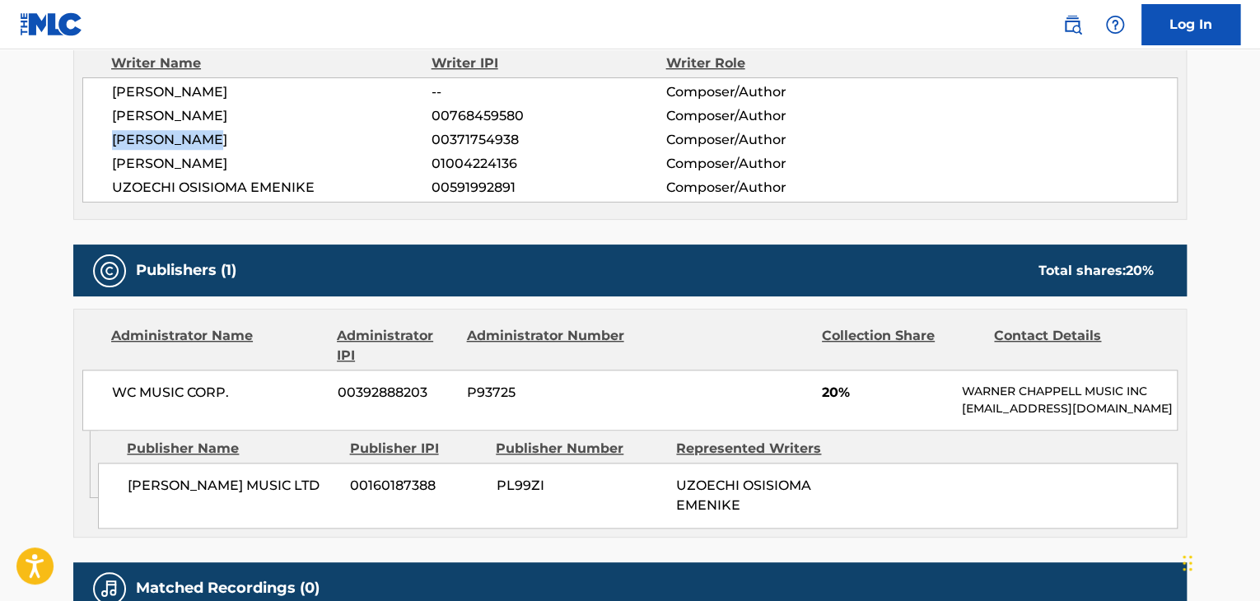
drag, startPoint x: 221, startPoint y: 141, endPoint x: 101, endPoint y: 138, distance: 119.4
click at [101, 138] on div "[PERSON_NAME] -- Composer/Author [PERSON_NAME] 00768459580 Composer/Author [PER…" at bounding box center [629, 139] width 1095 height 125
click at [379, 114] on span "[PERSON_NAME]" at bounding box center [271, 116] width 319 height 20
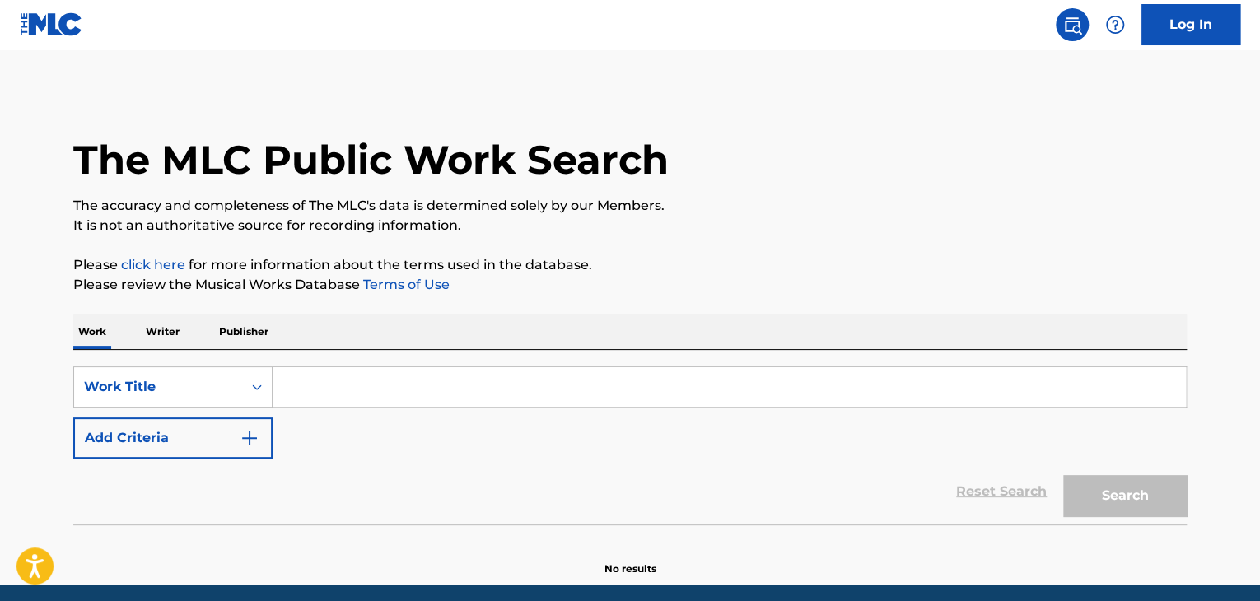
click at [422, 385] on input "Search Form" at bounding box center [729, 387] width 913 height 40
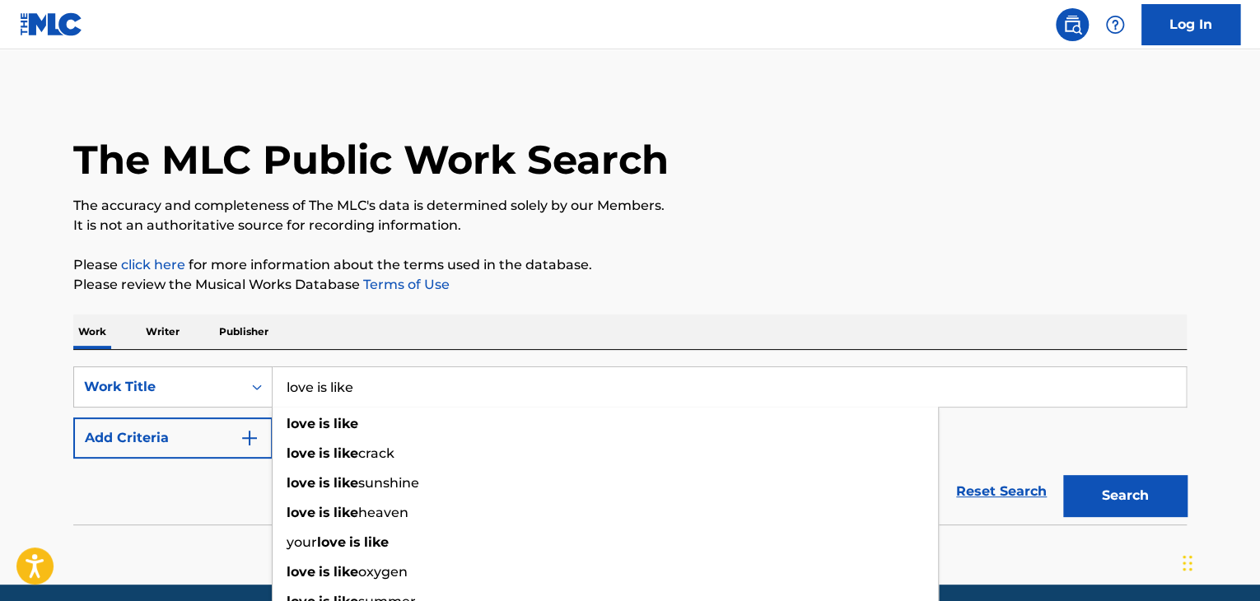
type input "love is like"
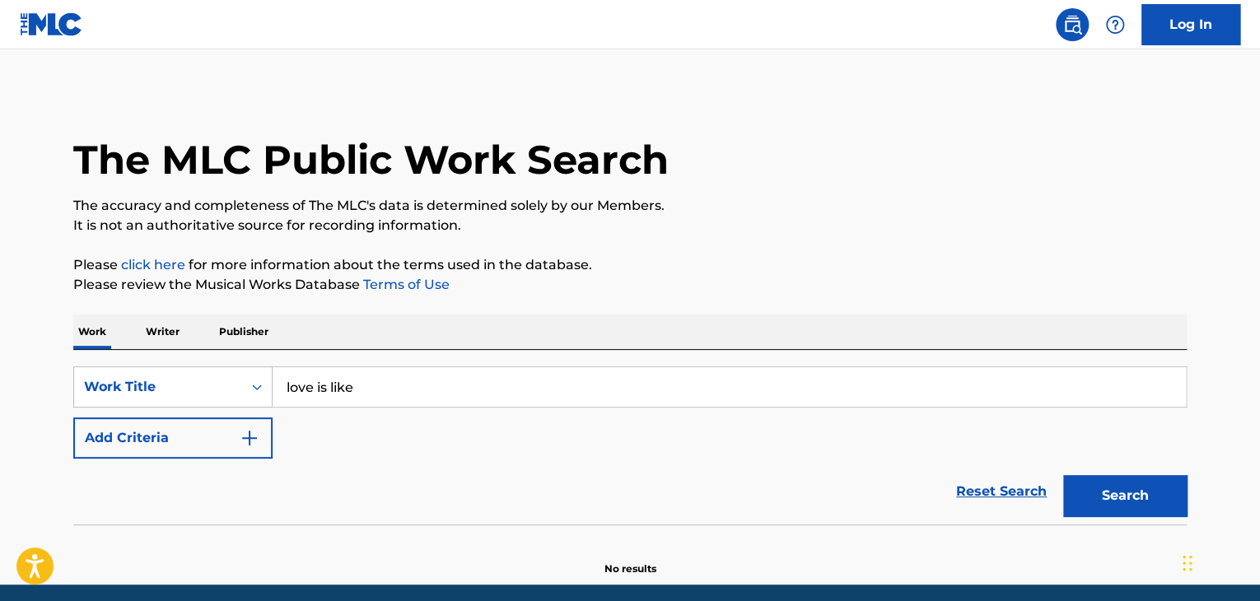
click at [216, 500] on div "Reset Search Search" at bounding box center [629, 492] width 1113 height 66
click at [214, 467] on div "Reset Search Search" at bounding box center [629, 492] width 1113 height 66
click at [217, 459] on div "Reset Search Search" at bounding box center [629, 492] width 1113 height 66
click at [222, 454] on button "Add Criteria" at bounding box center [172, 437] width 199 height 41
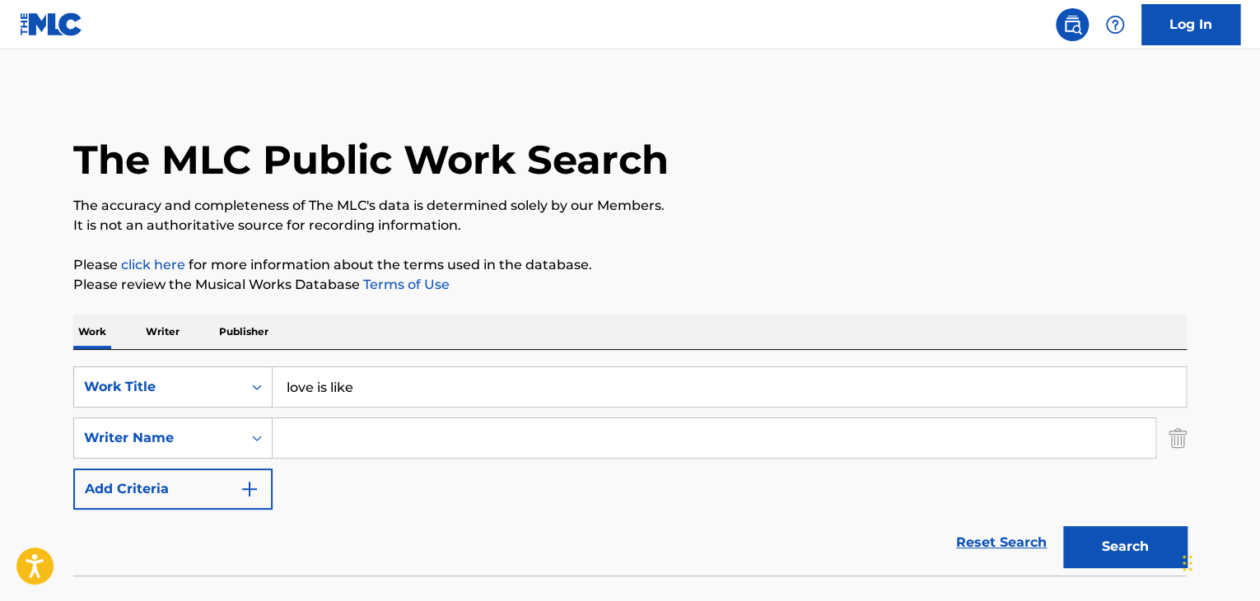
click at [381, 428] on input "Search Form" at bounding box center [714, 438] width 883 height 40
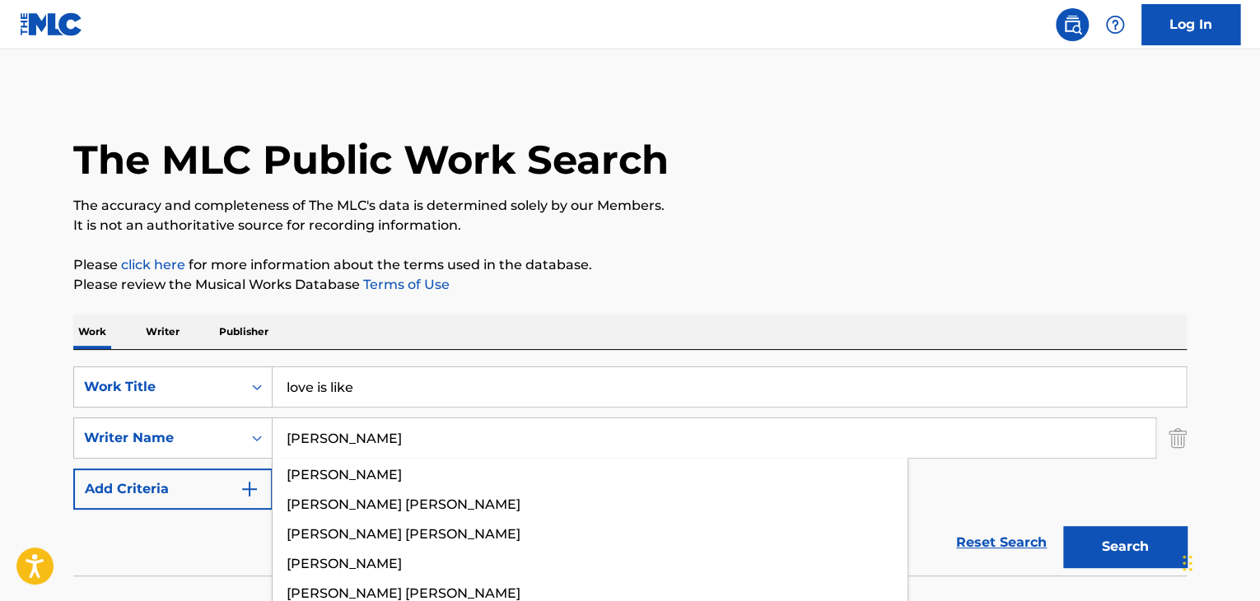
click at [1063, 526] on button "Search" at bounding box center [1125, 546] width 124 height 41
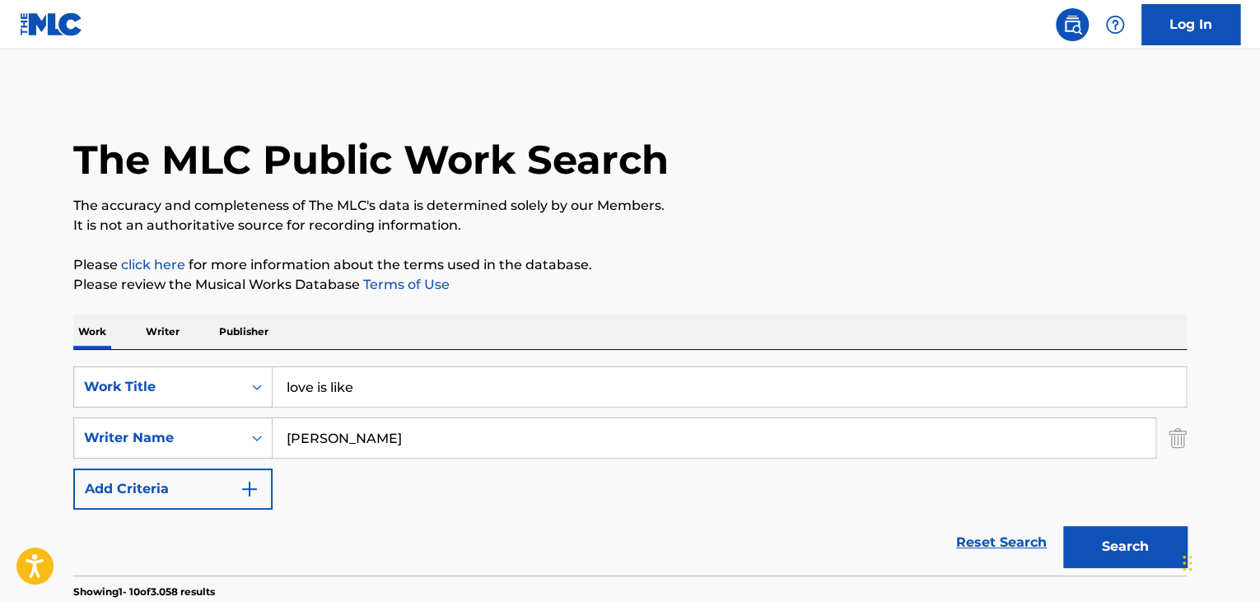
click at [813, 170] on div "The MLC Public Work Search" at bounding box center [629, 151] width 1113 height 120
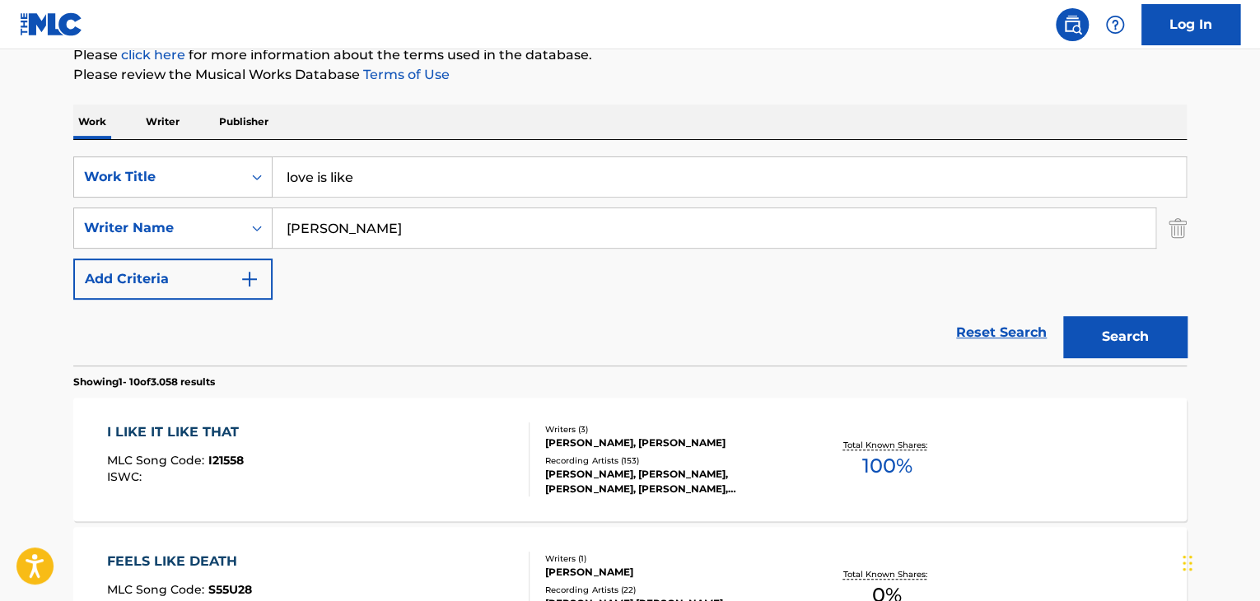
scroll to position [207, 0]
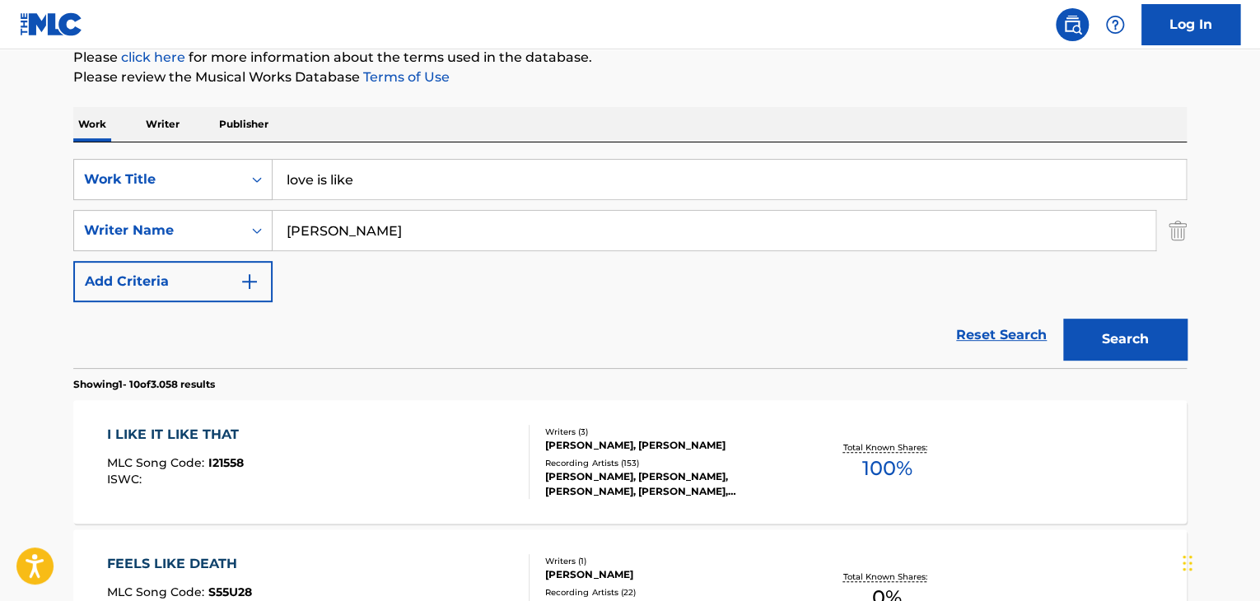
drag, startPoint x: 394, startPoint y: 221, endPoint x: 273, endPoint y: 239, distance: 123.2
click at [273, 239] on input "[PERSON_NAME]" at bounding box center [714, 231] width 883 height 40
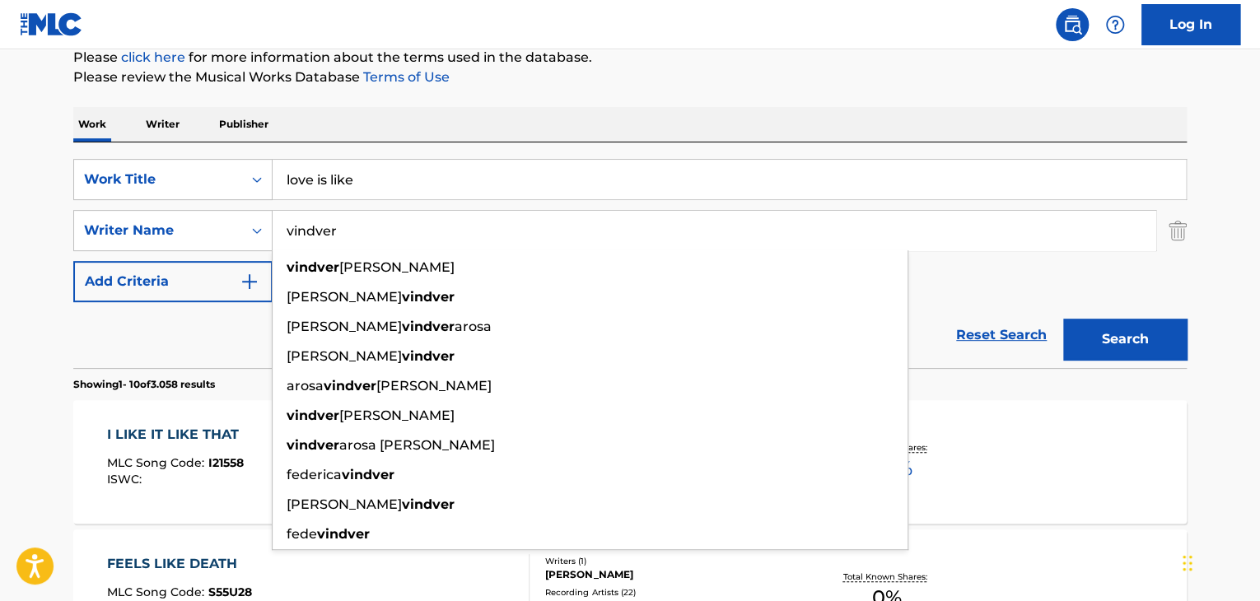
click at [1063, 319] on button "Search" at bounding box center [1125, 339] width 124 height 41
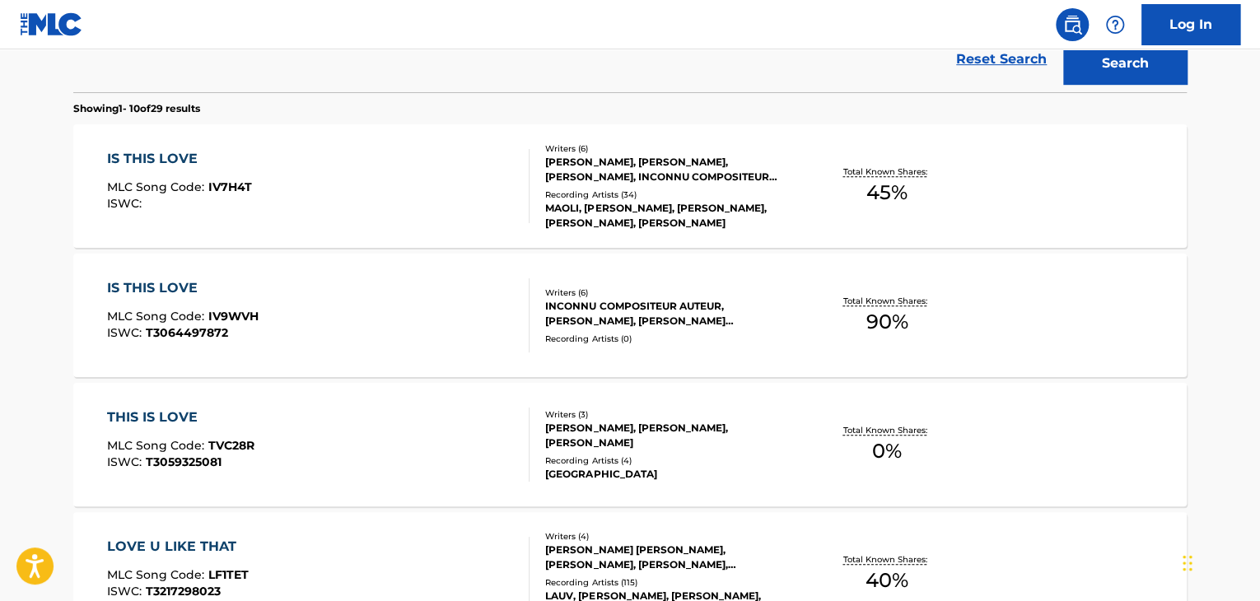
scroll to position [73, 0]
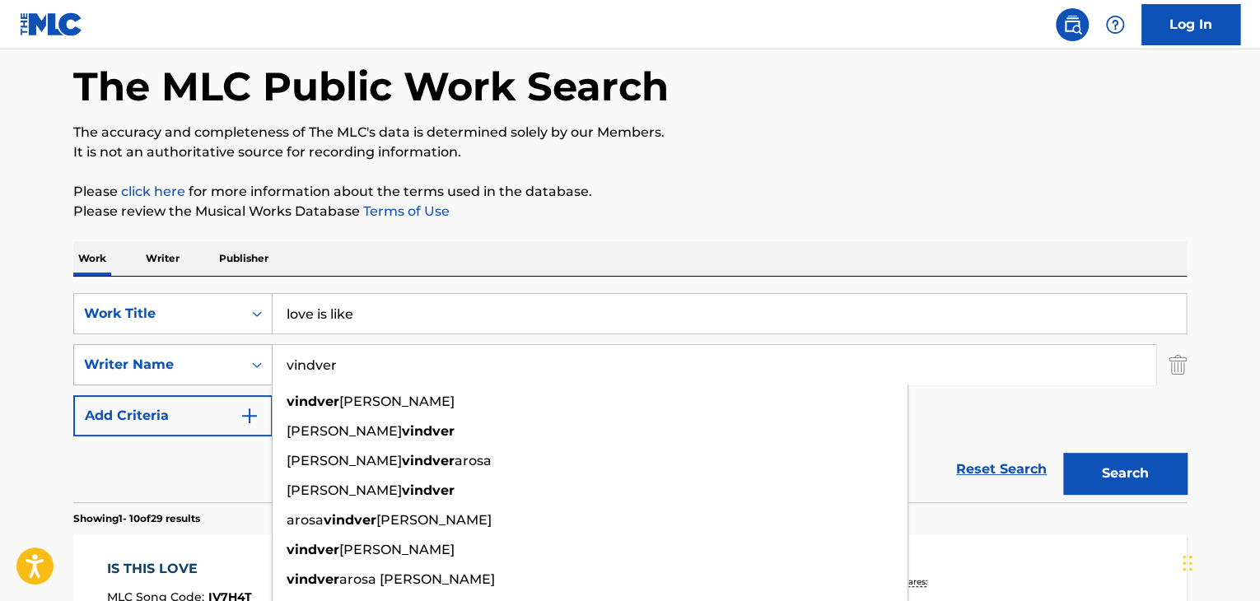
drag, startPoint x: 338, startPoint y: 366, endPoint x: 263, endPoint y: 371, distance: 74.2
click at [263, 371] on div "SearchWithCriteria8d672dd0-b290-469b-aca2-5b3e0e720018 Writer Name [PERSON_NAME…" at bounding box center [629, 364] width 1113 height 41
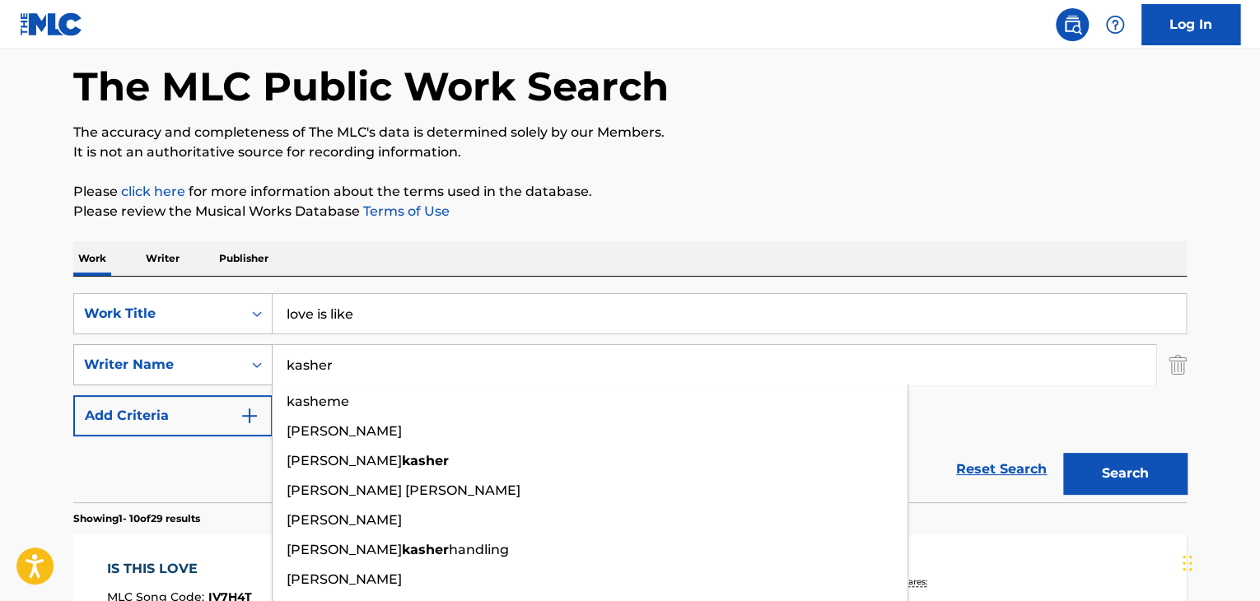
type input "kasher"
click at [1063, 453] on button "Search" at bounding box center [1125, 473] width 124 height 41
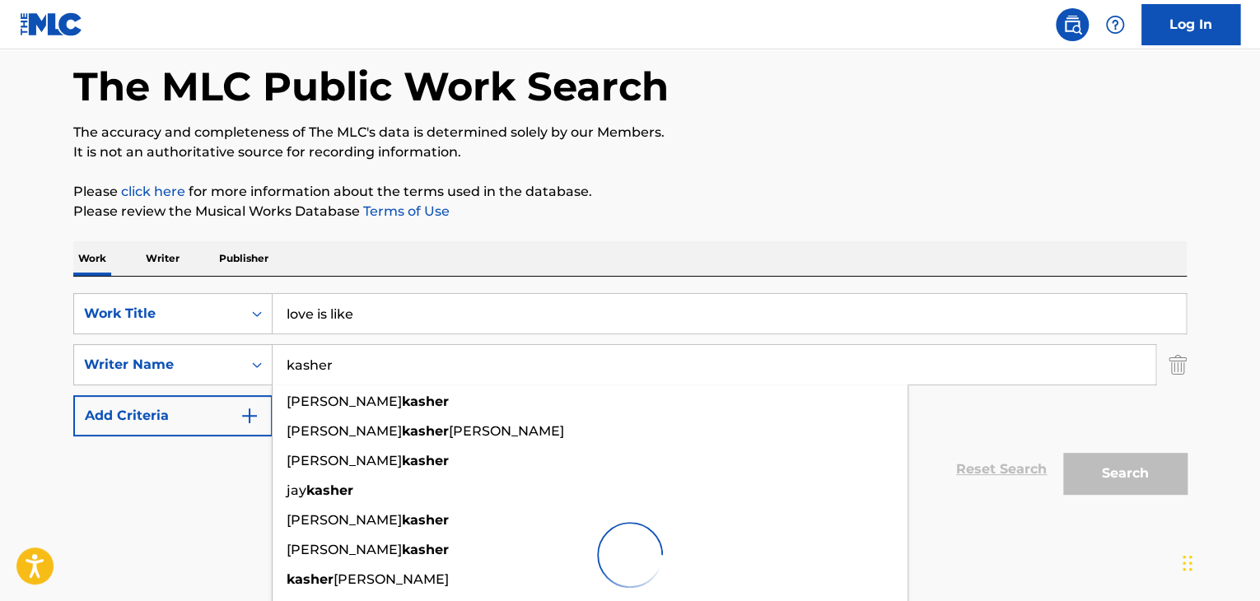
click at [562, 212] on p "Please review the Musical Works Database Terms of Use" at bounding box center [629, 212] width 1113 height 20
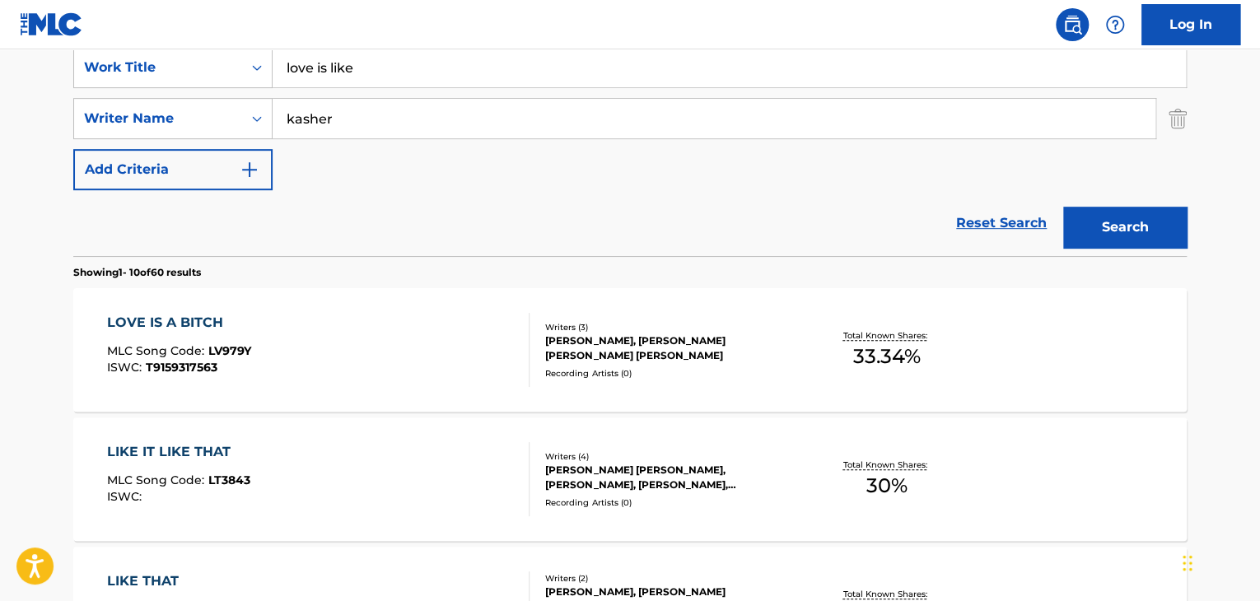
scroll to position [0, 0]
